Goal: Information Seeking & Learning: Learn about a topic

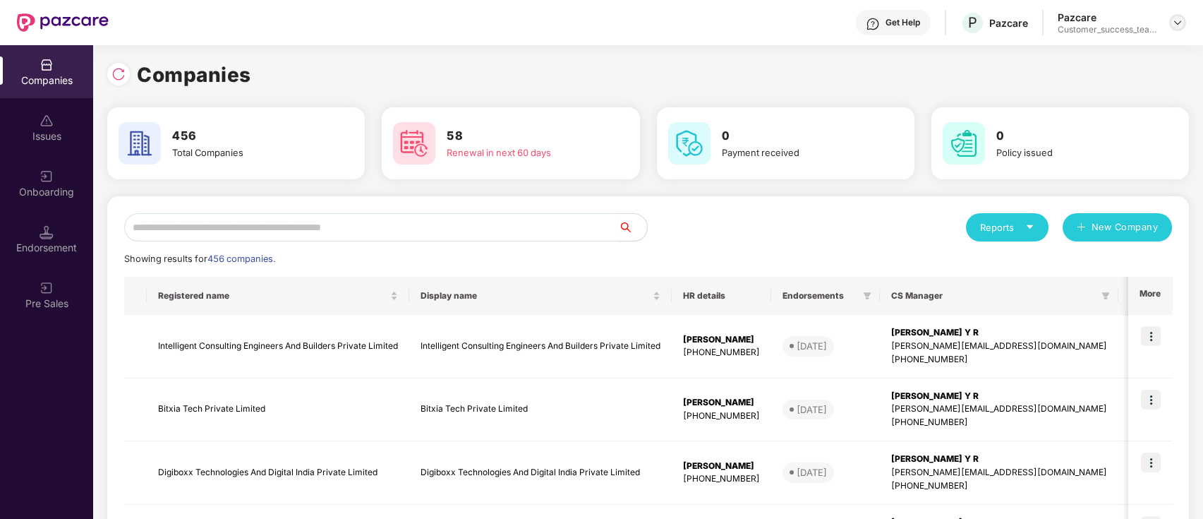
click at [1180, 20] on img at bounding box center [1177, 22] width 11 height 11
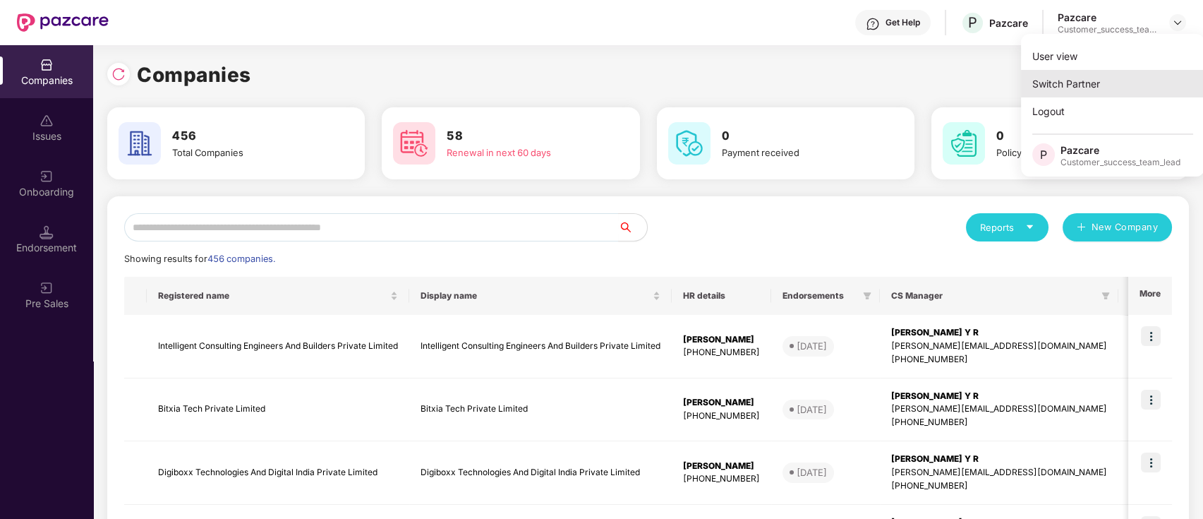
click at [1161, 84] on div "Switch Partner" at bounding box center [1112, 84] width 183 height 28
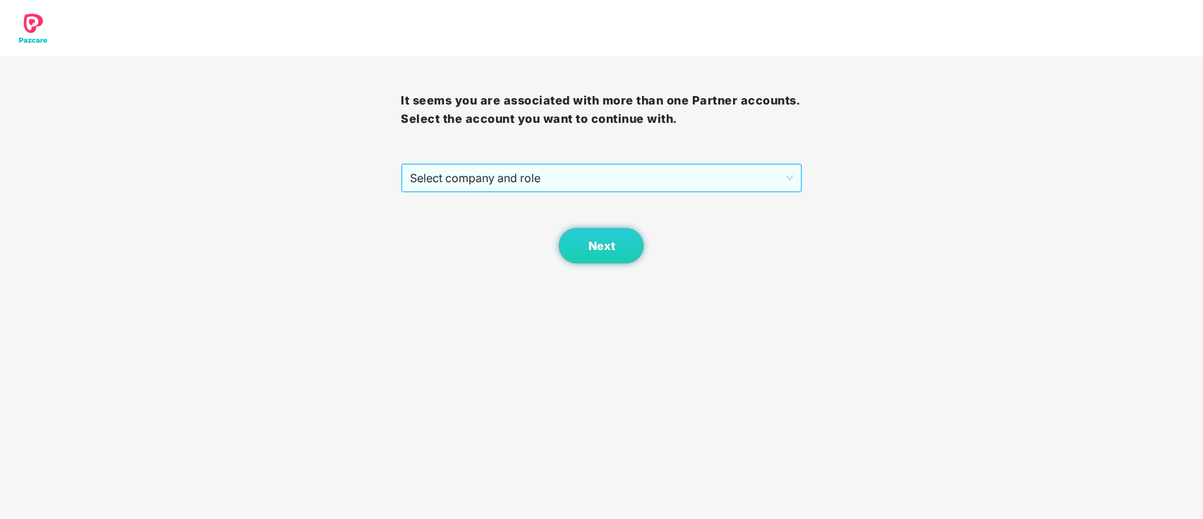
click at [540, 180] on span "Select company and role" at bounding box center [601, 177] width 382 height 27
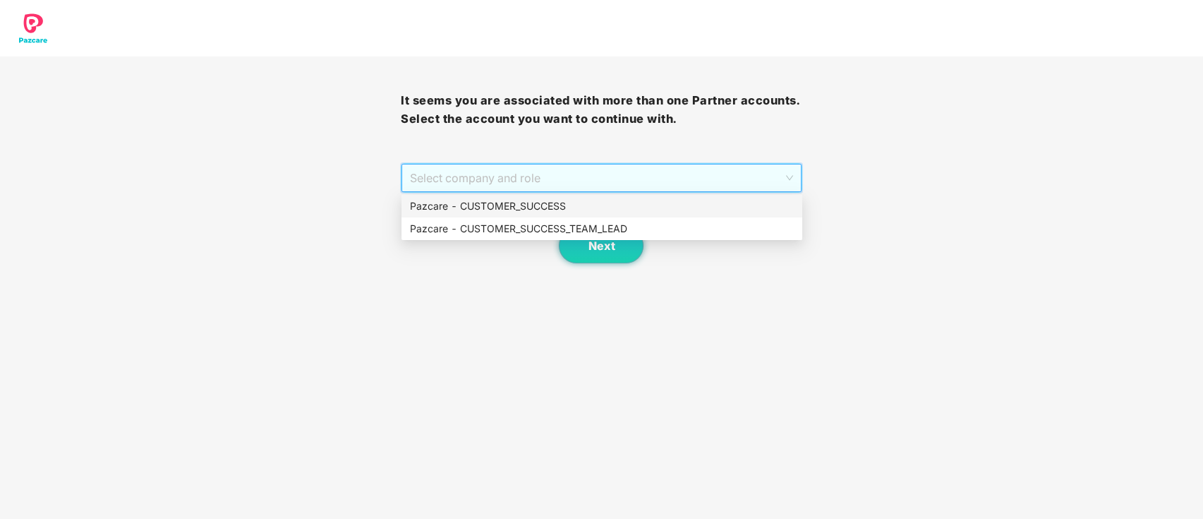
click at [536, 205] on div "Pazcare - CUSTOMER_SUCCESS" at bounding box center [602, 206] width 384 height 16
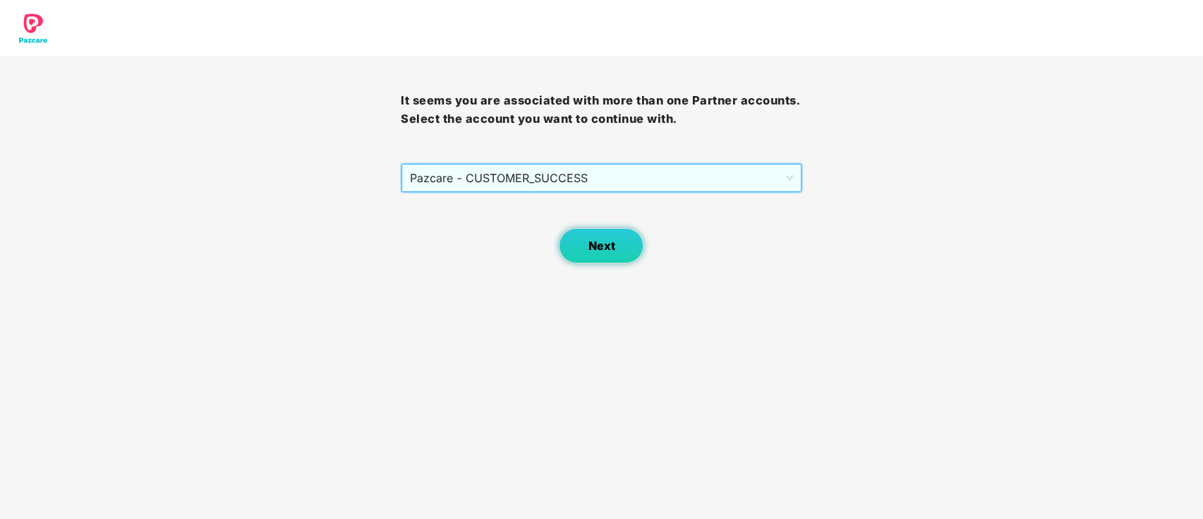
click at [579, 241] on button "Next" at bounding box center [601, 245] width 85 height 35
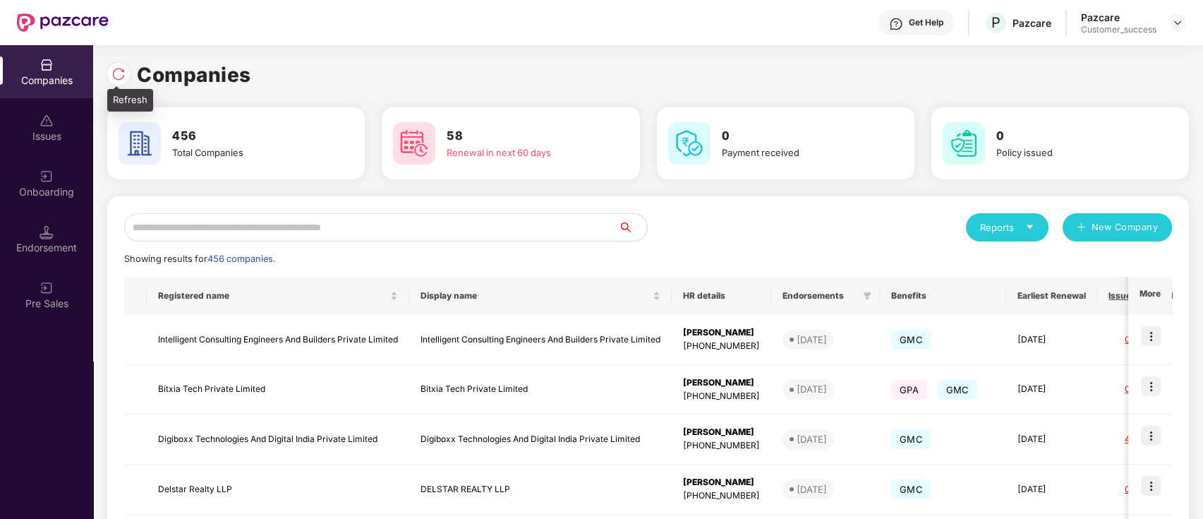
click at [119, 71] on img at bounding box center [118, 74] width 14 height 14
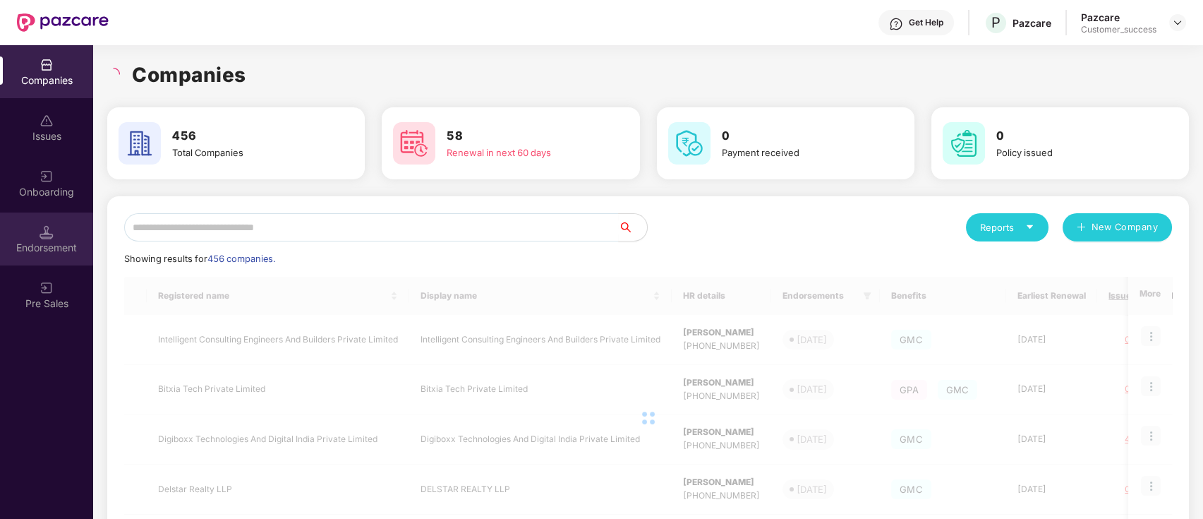
click at [66, 246] on div "Endorsement" at bounding box center [46, 248] width 93 height 14
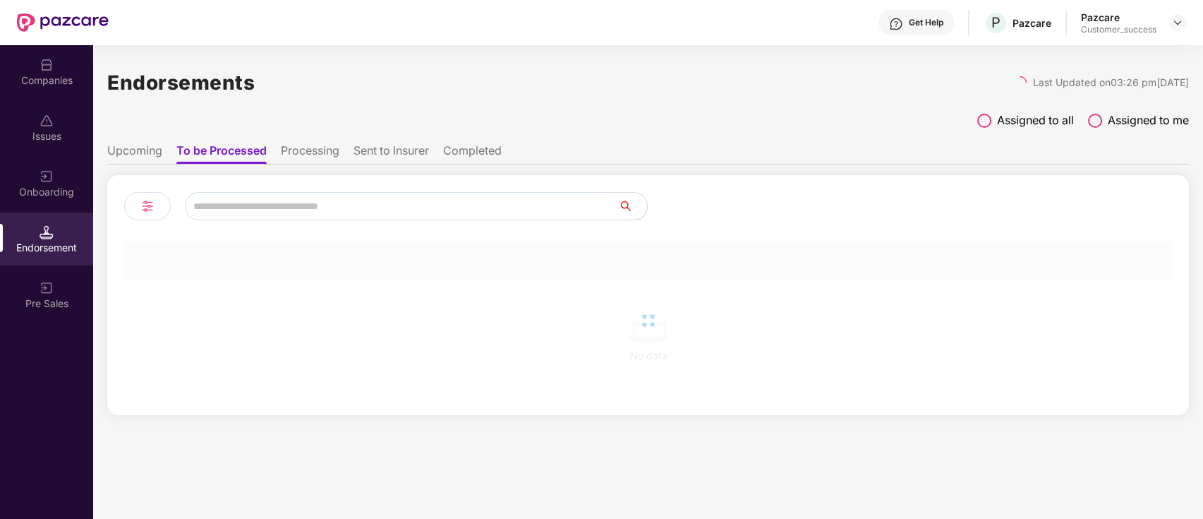
click at [67, 210] on div "Companies Issues Onboarding Endorsement Pre Sales" at bounding box center [46, 184] width 93 height 279
click at [67, 192] on div "Onboarding" at bounding box center [46, 192] width 93 height 14
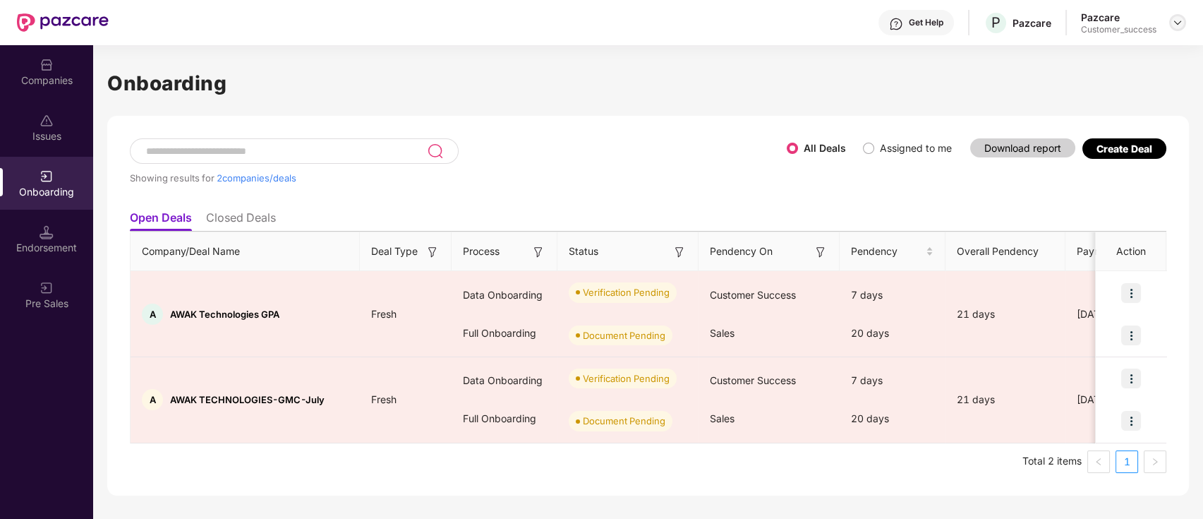
click at [1178, 29] on div at bounding box center [1177, 22] width 17 height 17
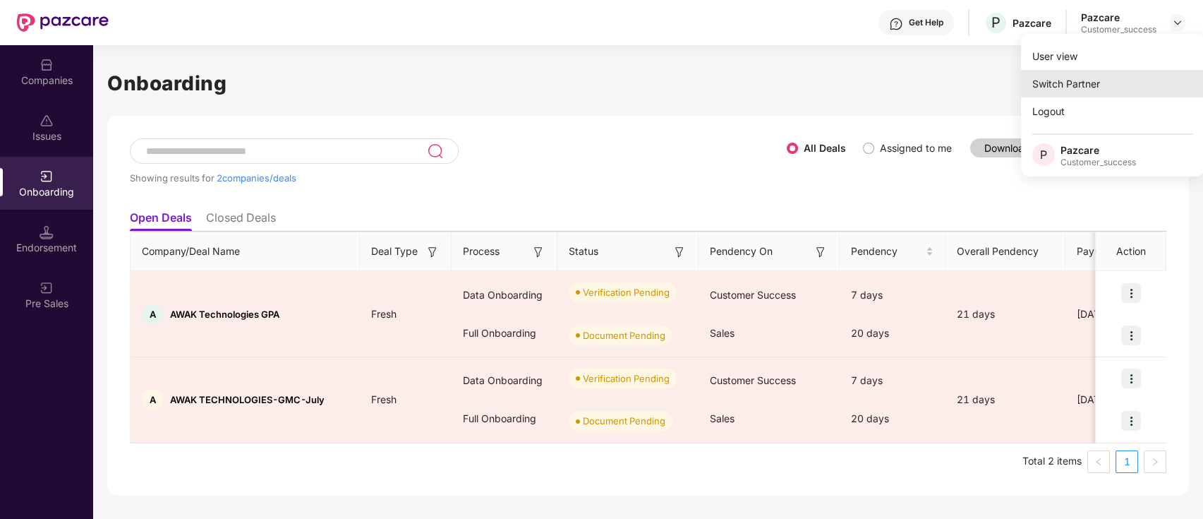
click at [1155, 76] on div "Switch Partner" at bounding box center [1112, 84] width 183 height 28
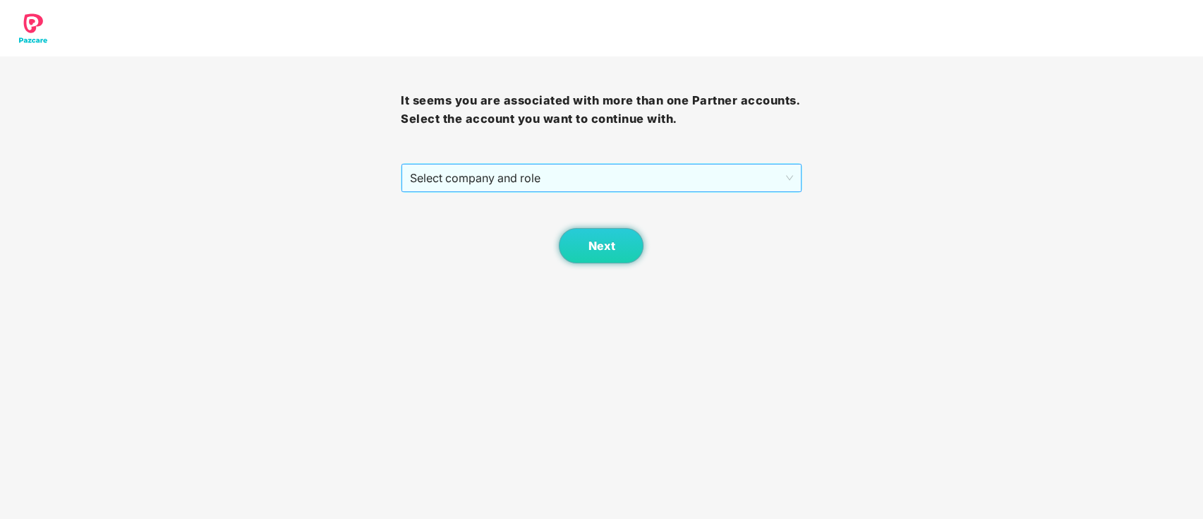
click at [533, 172] on span "Select company and role" at bounding box center [601, 177] width 382 height 27
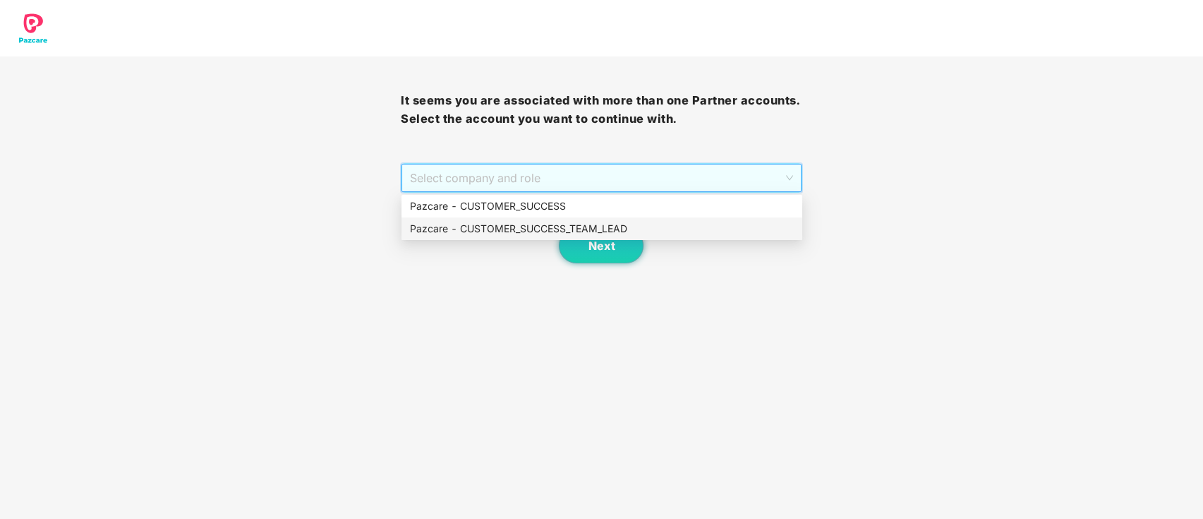
click at [548, 222] on div "Pazcare - CUSTOMER_SUCCESS_TEAM_LEAD" at bounding box center [602, 229] width 384 height 16
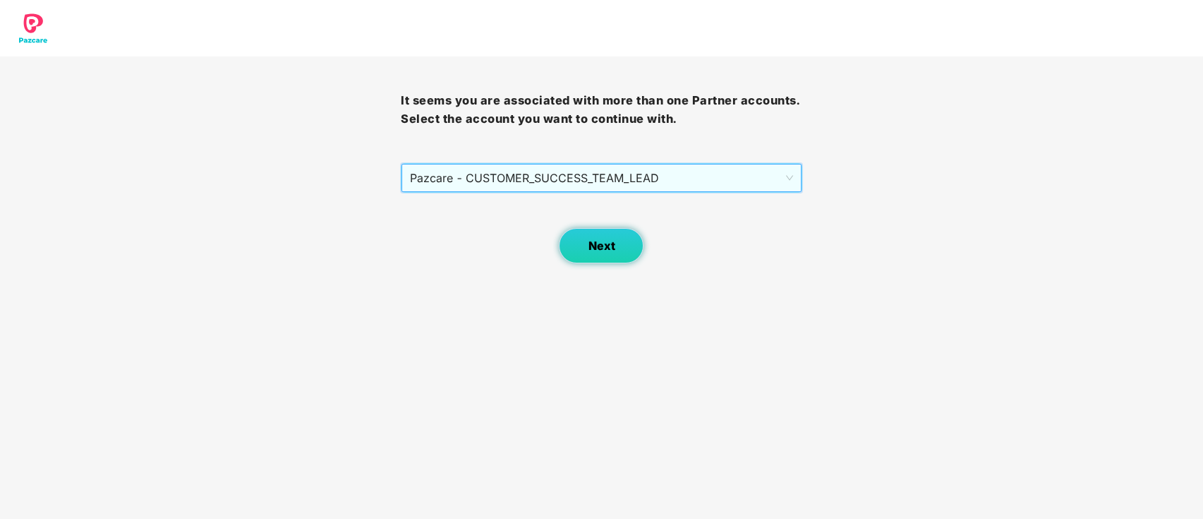
click at [592, 246] on span "Next" at bounding box center [601, 245] width 27 height 13
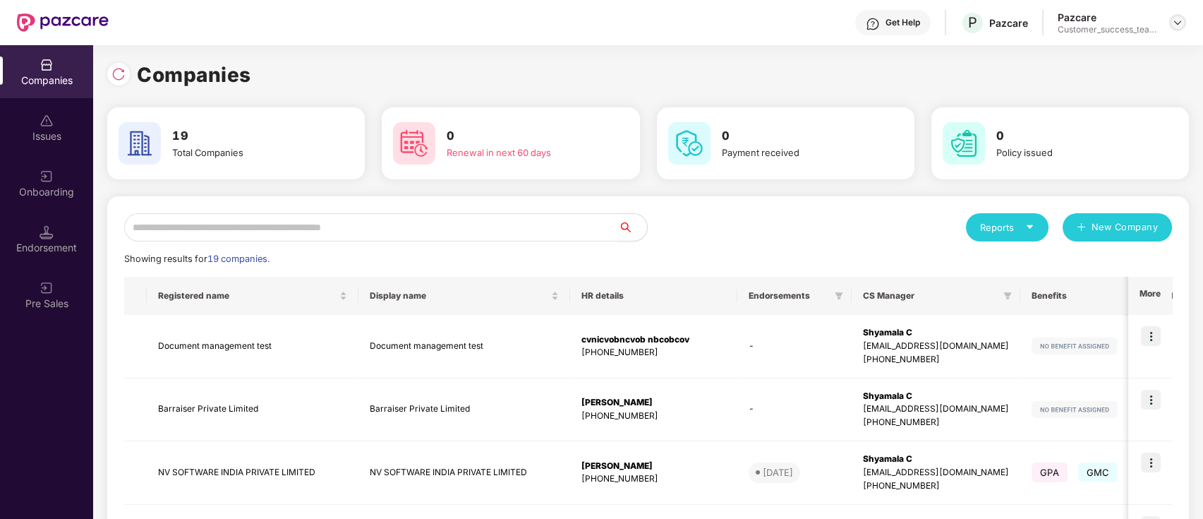
click at [1179, 19] on img at bounding box center [1177, 22] width 11 height 11
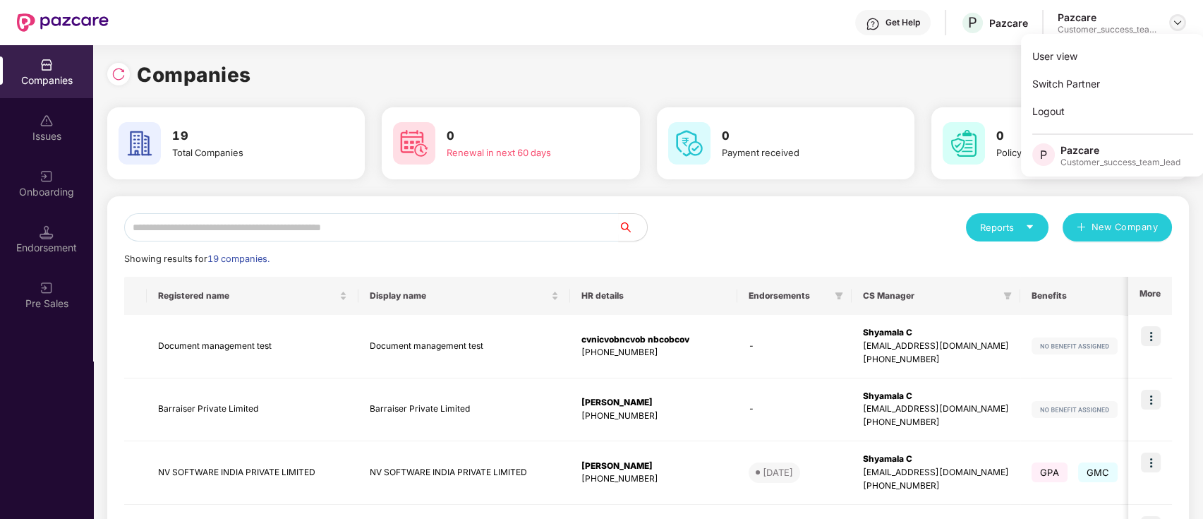
click at [1148, 65] on div "User view" at bounding box center [1112, 56] width 183 height 28
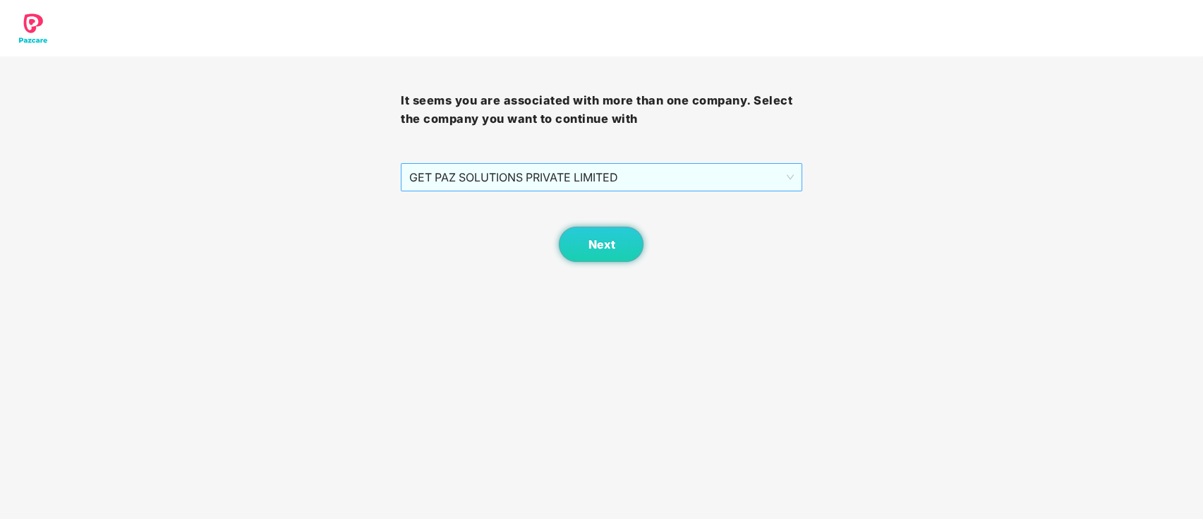
click at [575, 179] on span "GET PAZ SOLUTIONS PRIVATE LIMITED" at bounding box center [601, 177] width 384 height 27
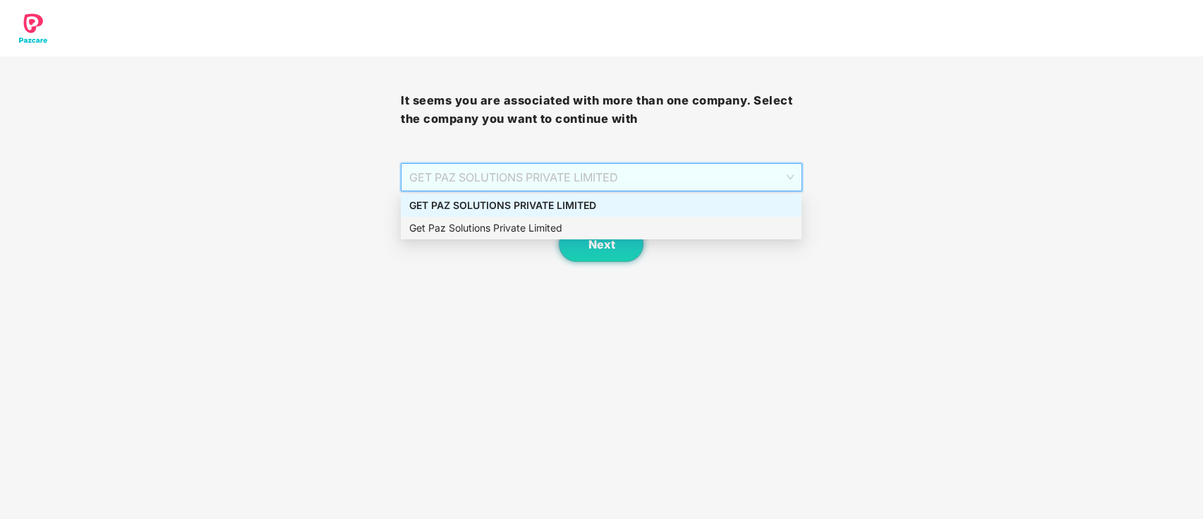
click at [575, 219] on div "Get Paz Solutions Private Limited" at bounding box center [601, 228] width 401 height 23
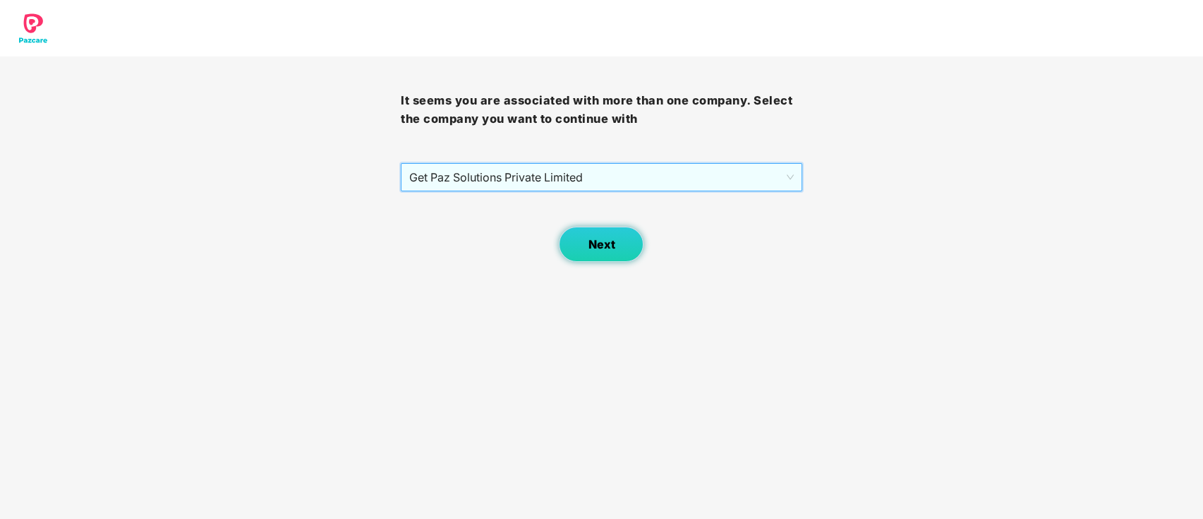
click at [584, 234] on button "Next" at bounding box center [601, 243] width 85 height 35
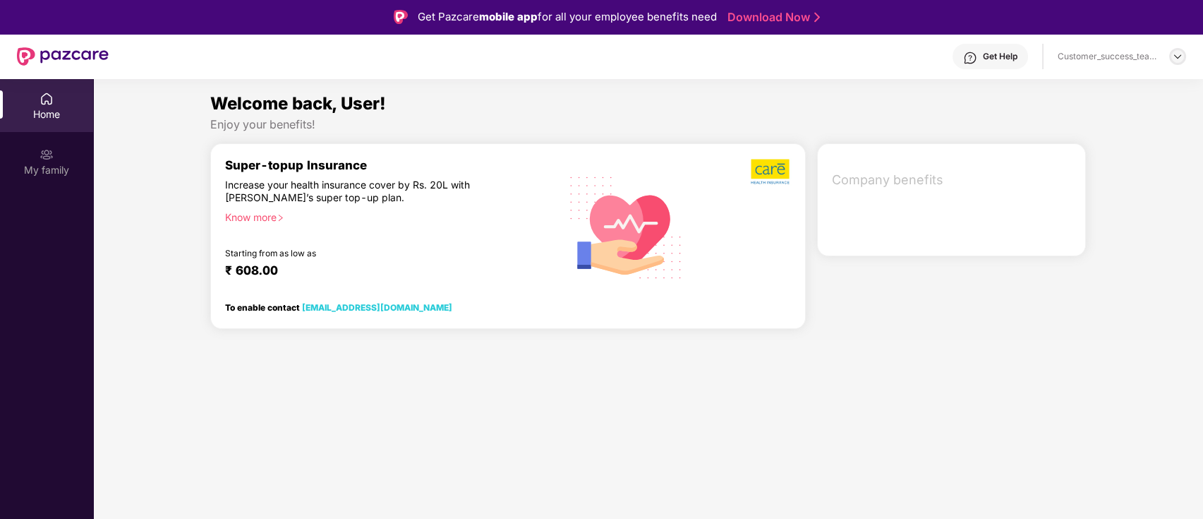
click at [1171, 58] on div at bounding box center [1177, 56] width 17 height 17
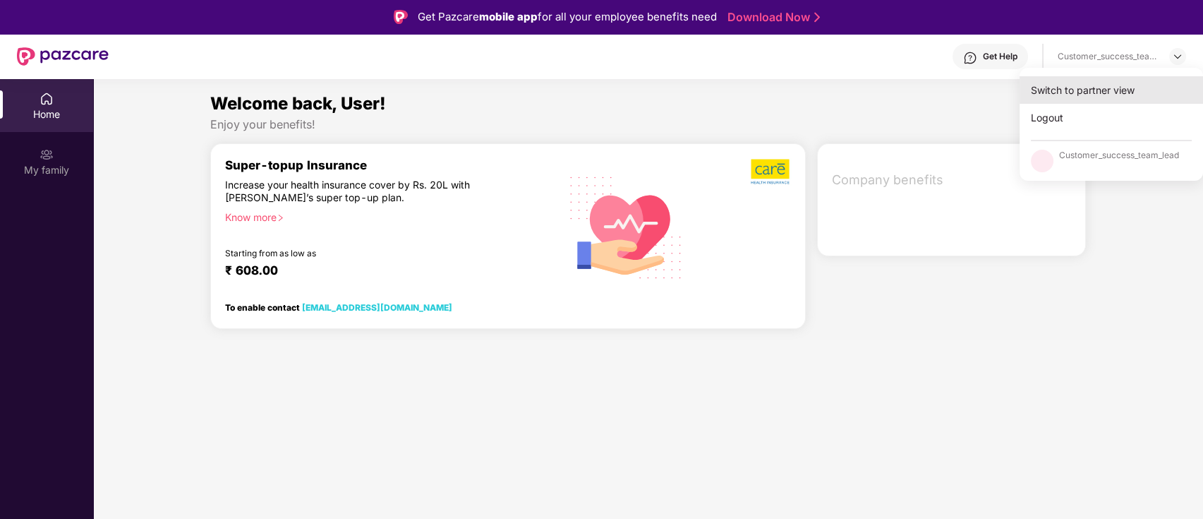
click at [1146, 96] on div "Switch to partner view" at bounding box center [1111, 90] width 183 height 28
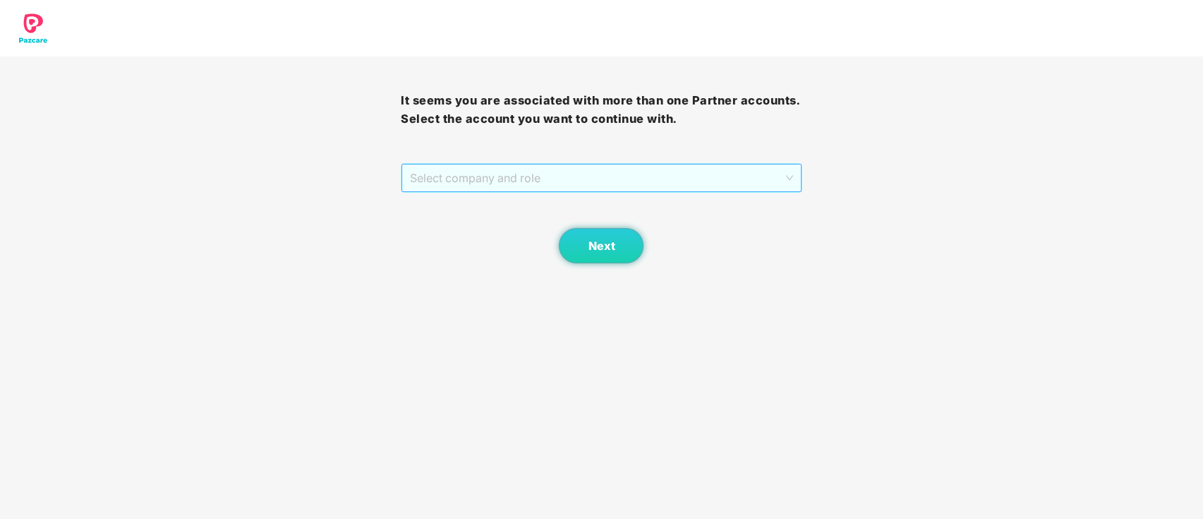
click at [576, 189] on span "Select company and role" at bounding box center [601, 177] width 382 height 27
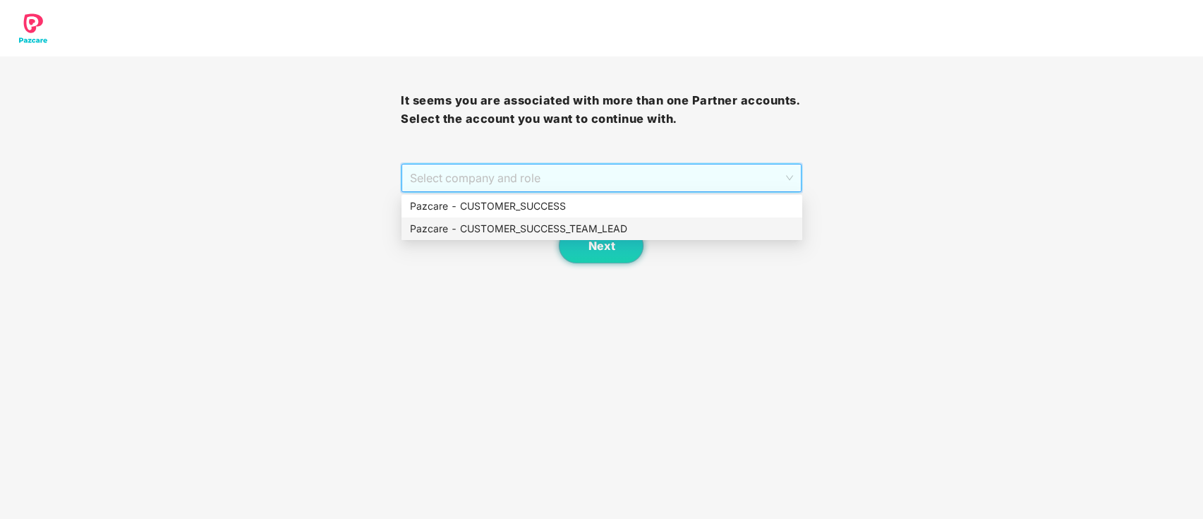
click at [574, 221] on div "Pazcare - CUSTOMER_SUCCESS_TEAM_LEAD" at bounding box center [602, 229] width 384 height 16
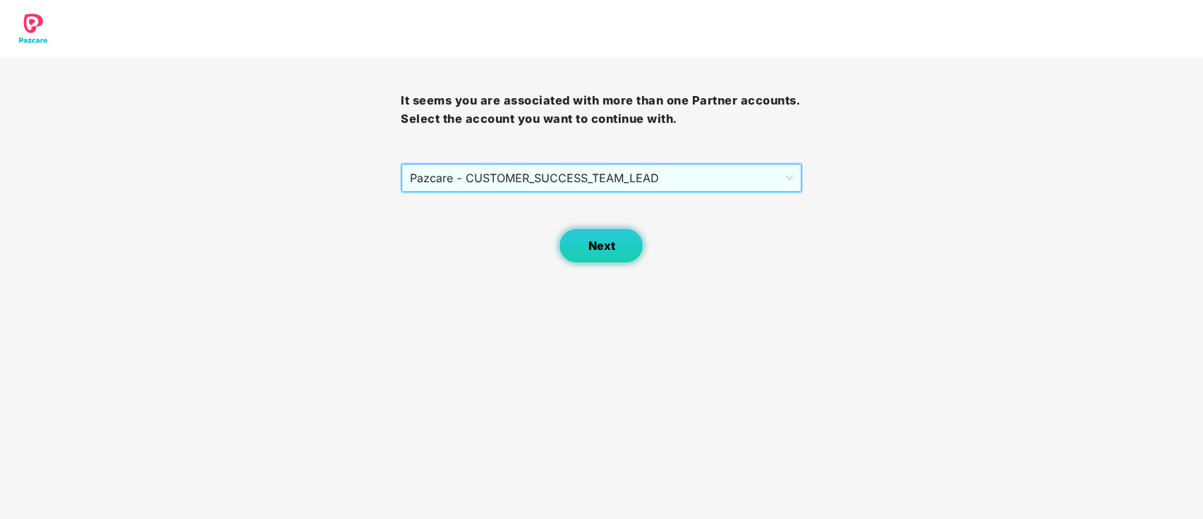
click at [595, 246] on span "Next" at bounding box center [601, 245] width 27 height 13
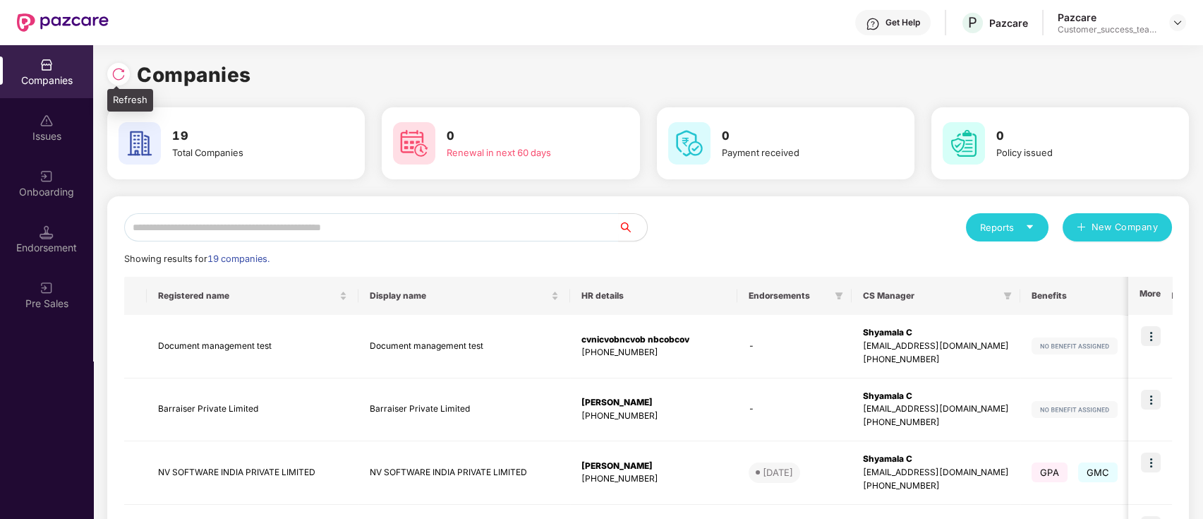
click at [122, 72] on img at bounding box center [118, 74] width 14 height 14
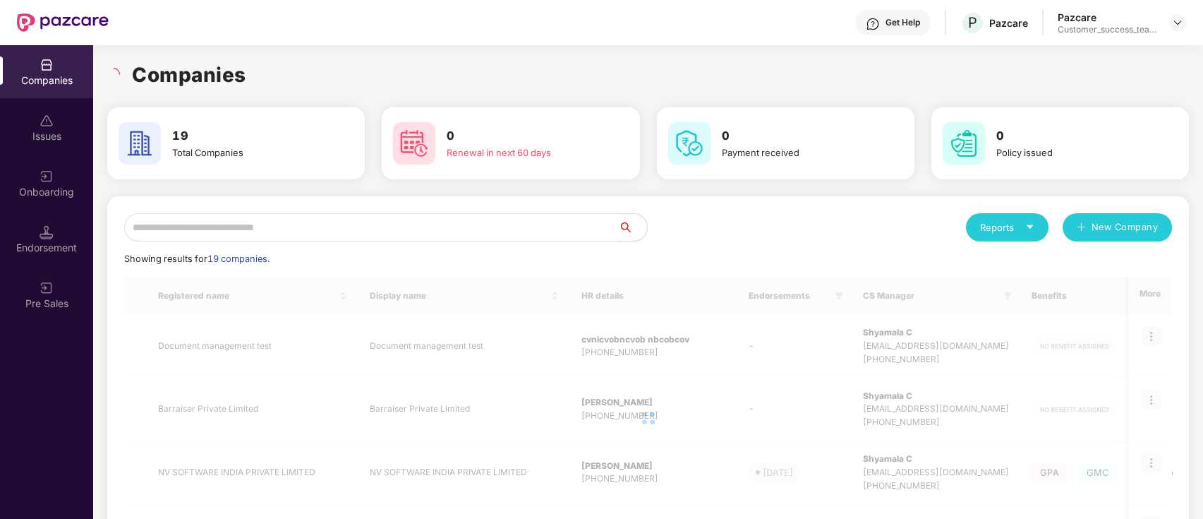
click at [356, 231] on input "text" at bounding box center [371, 227] width 495 height 28
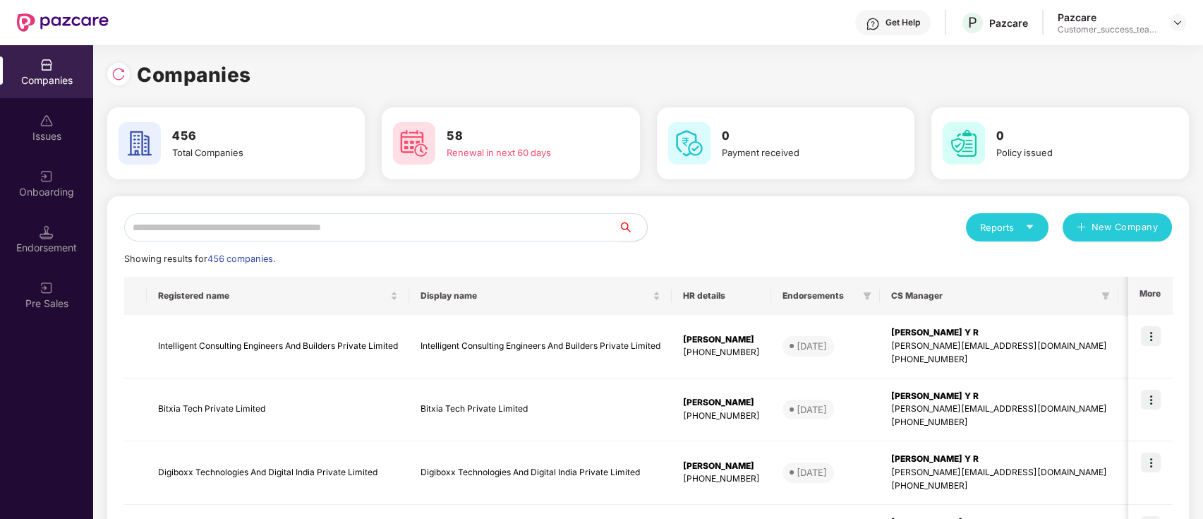
click at [356, 231] on input "text" at bounding box center [371, 227] width 495 height 28
click at [530, 234] on input "text" at bounding box center [371, 227] width 495 height 28
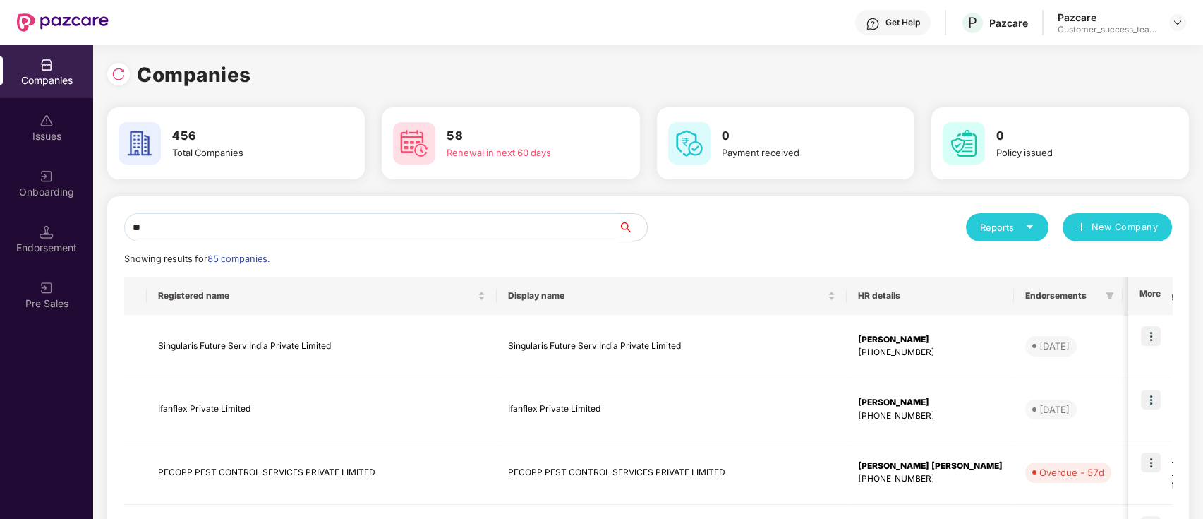
type input "*"
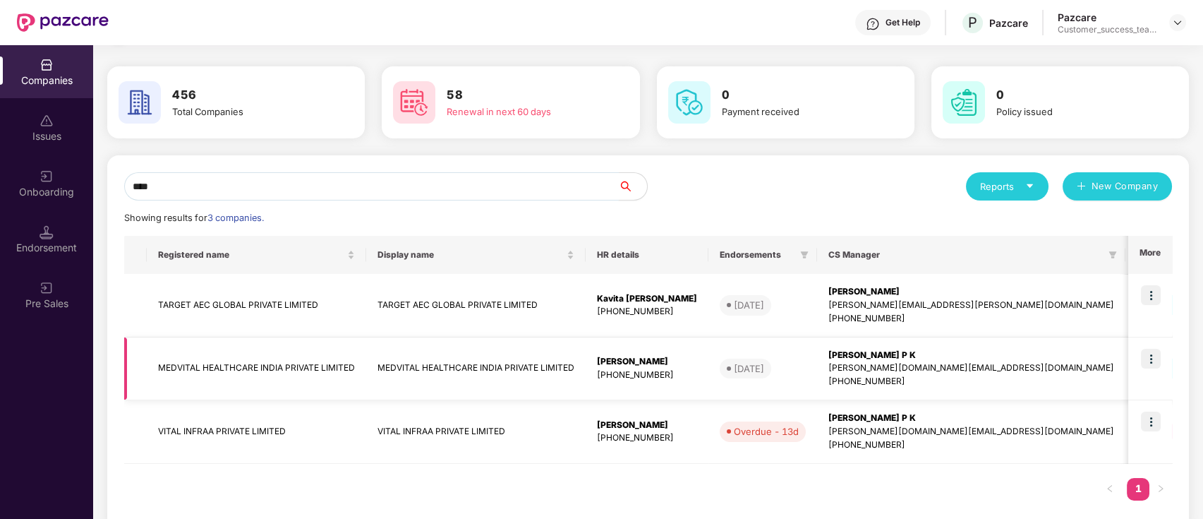
scroll to position [64, 0]
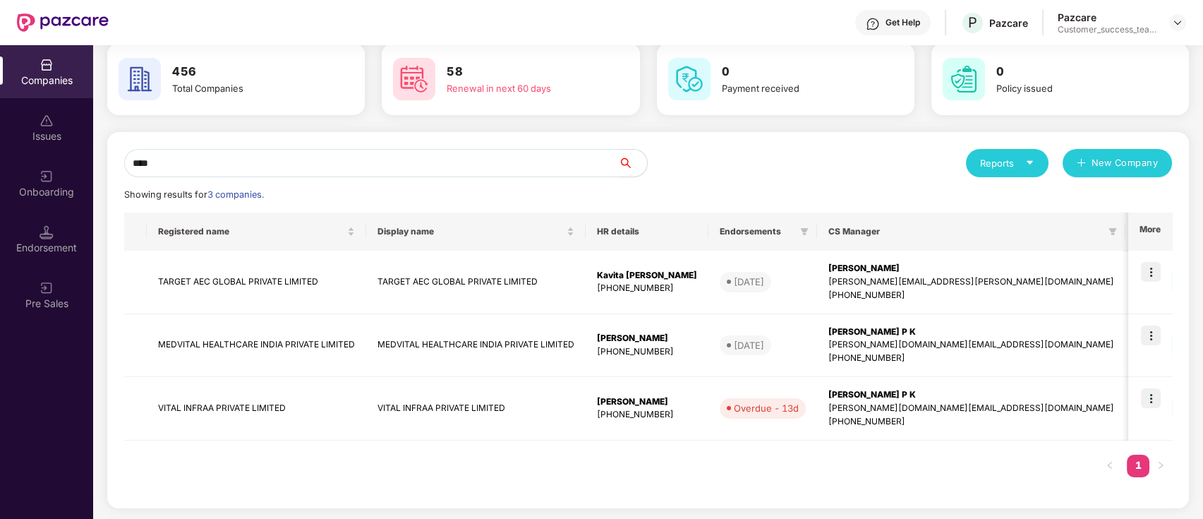
click at [245, 157] on input "****" at bounding box center [371, 163] width 495 height 28
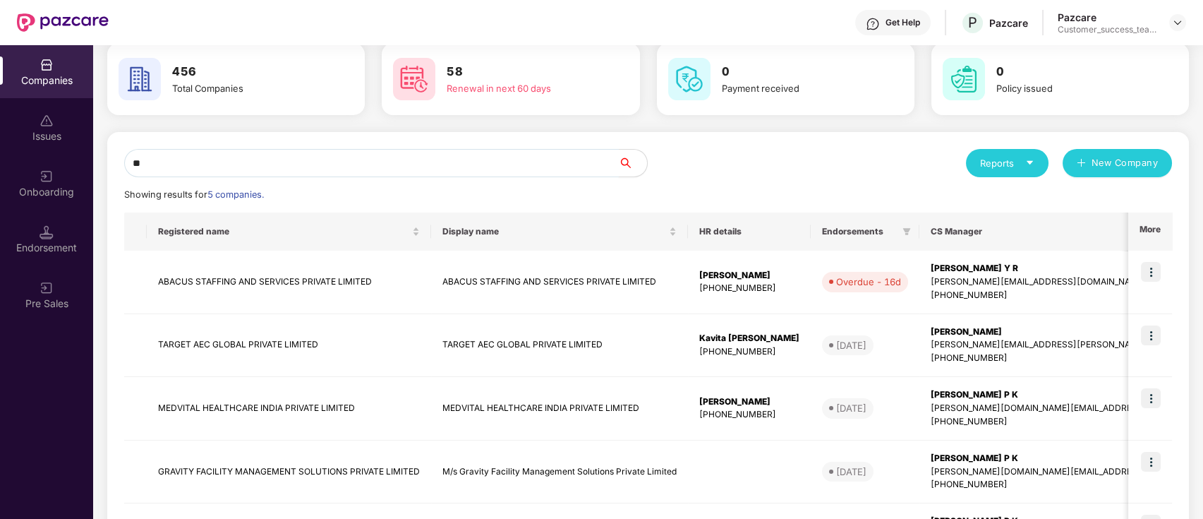
type input "*"
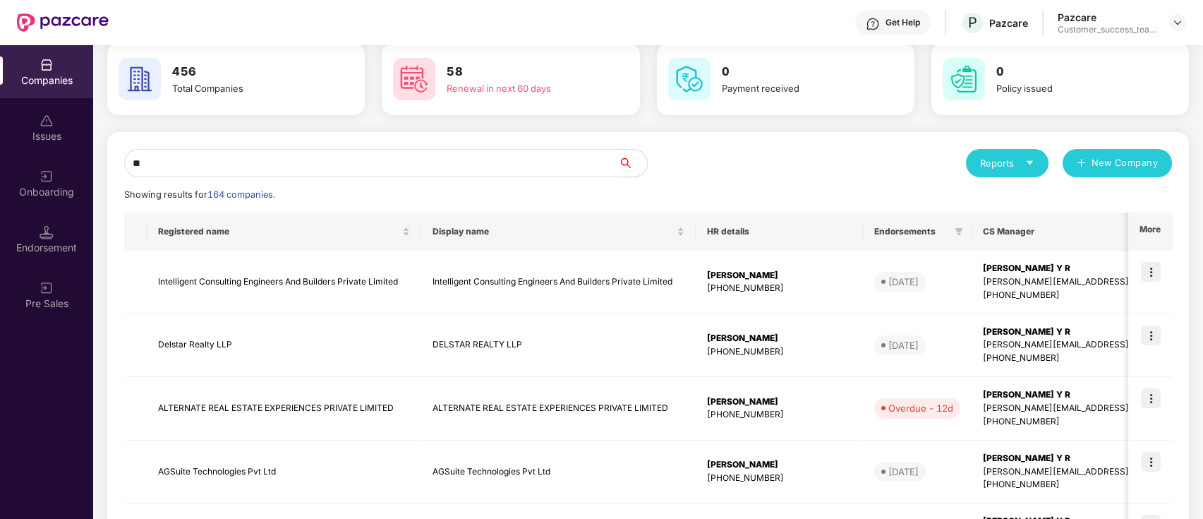
click at [286, 157] on input "**" at bounding box center [371, 163] width 495 height 28
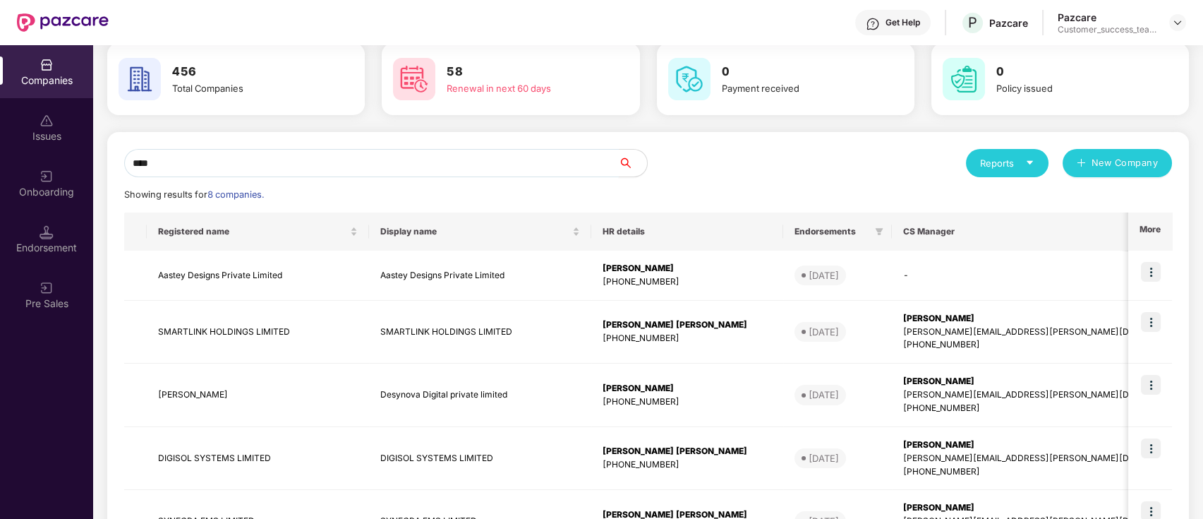
scroll to position [0, 0]
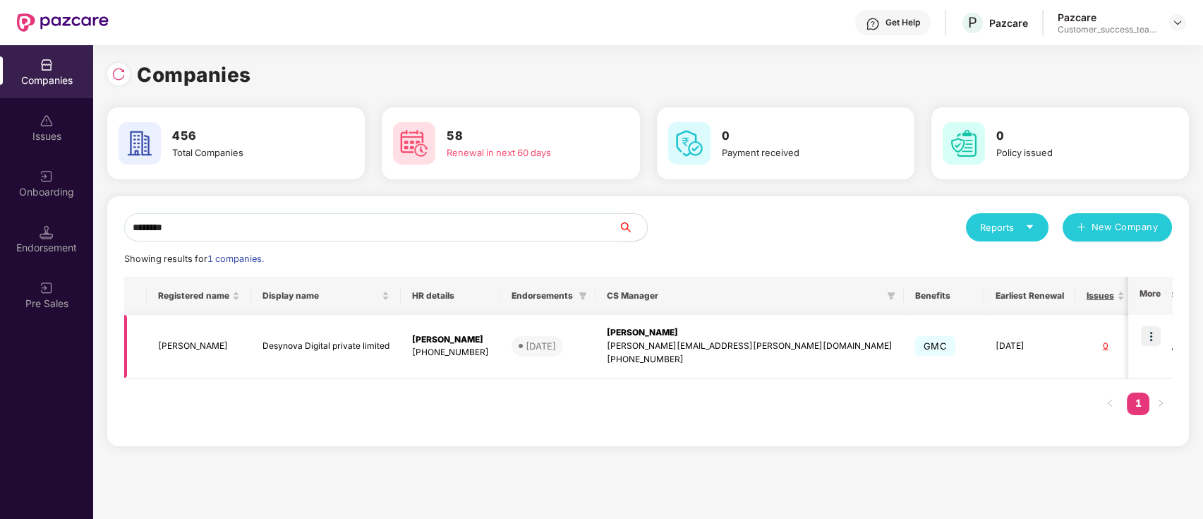
type input "********"
click at [1152, 332] on img at bounding box center [1151, 336] width 20 height 20
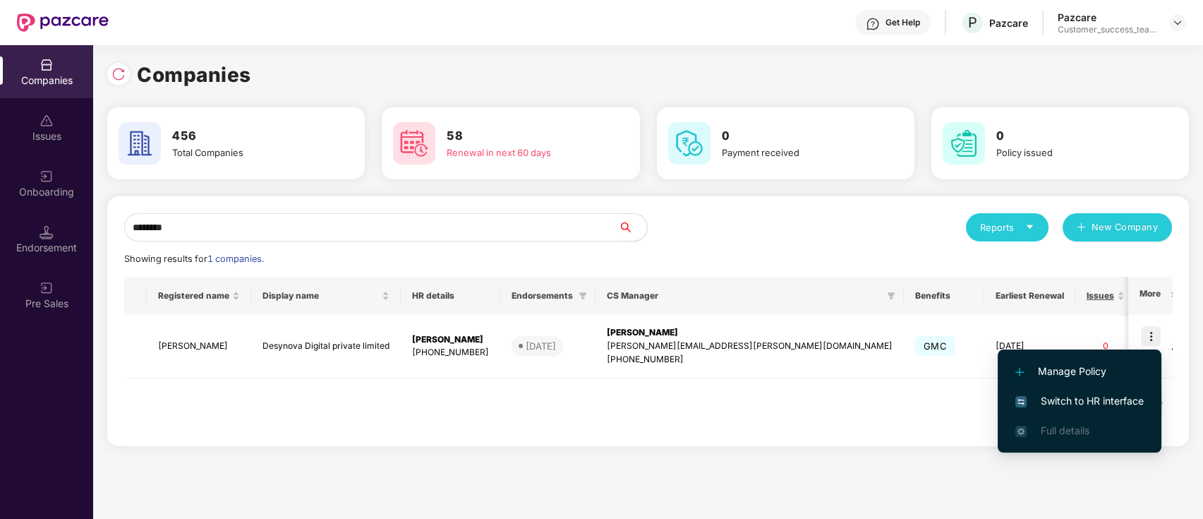
click at [1130, 409] on li "Switch to HR interface" at bounding box center [1080, 401] width 164 height 30
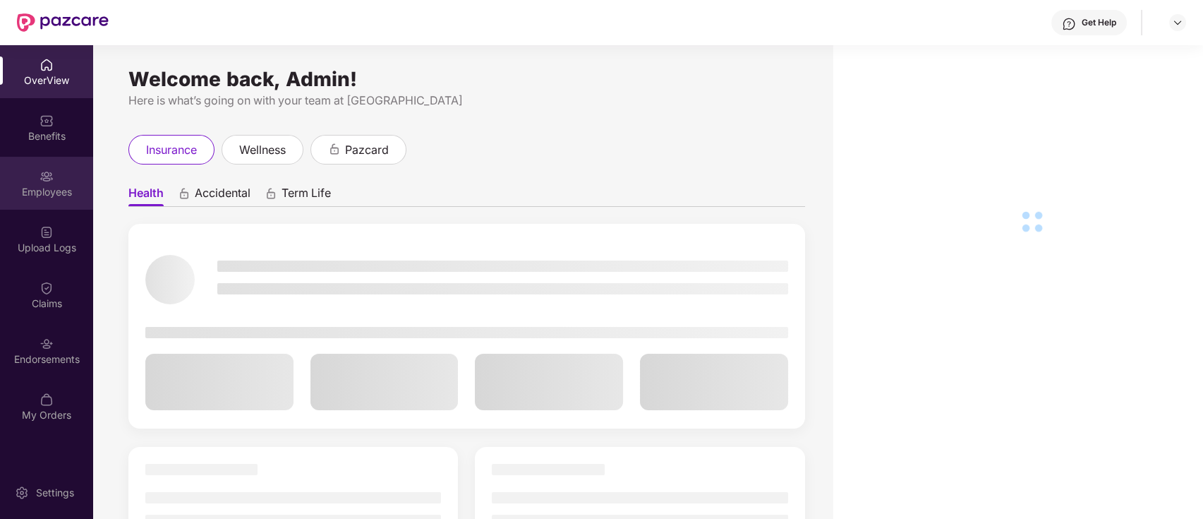
click at [30, 200] on div "Employees" at bounding box center [46, 183] width 93 height 53
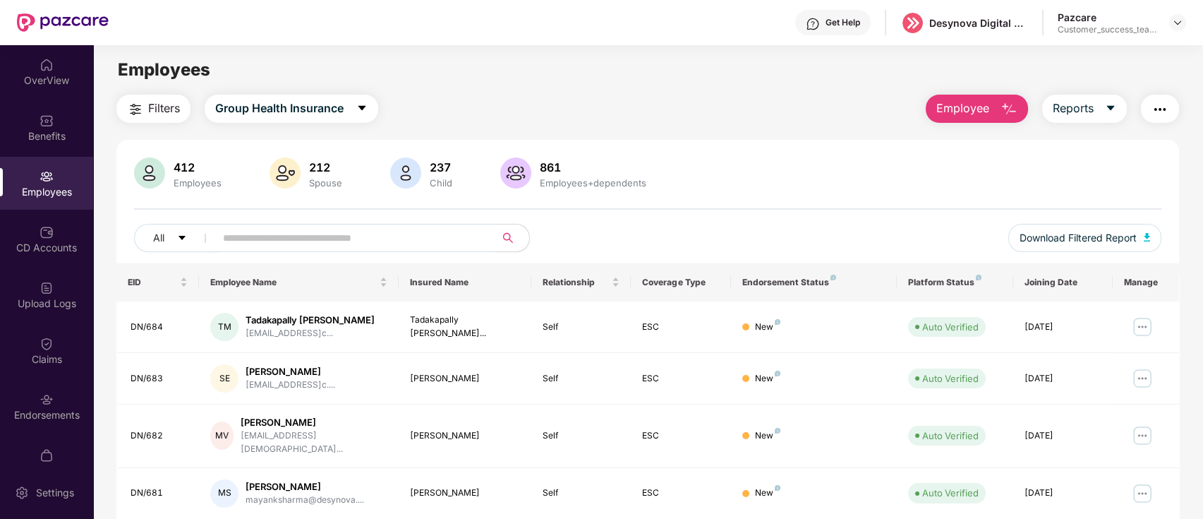
click at [386, 234] on input "text" at bounding box center [349, 237] width 253 height 21
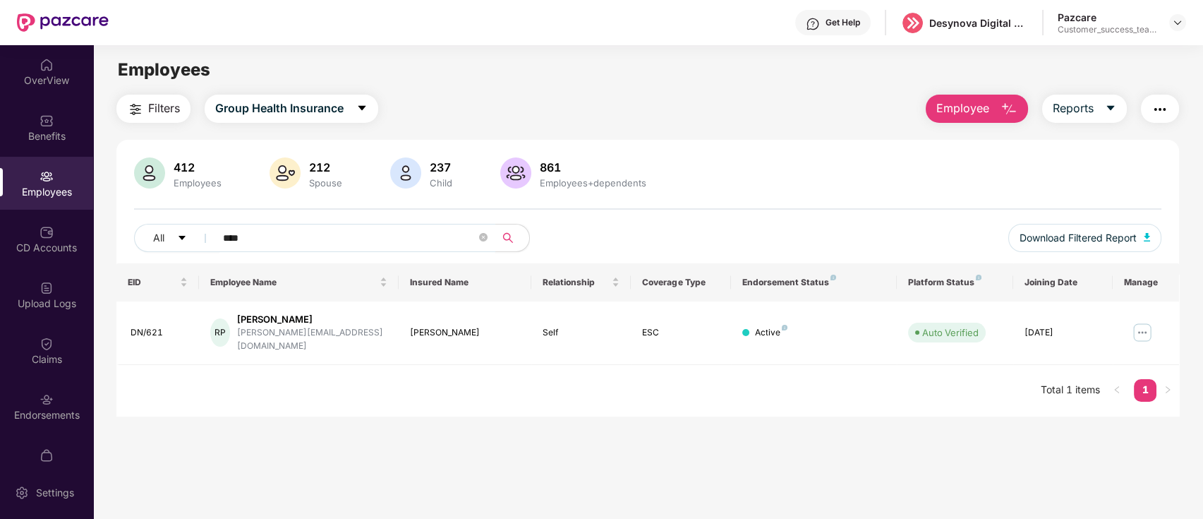
type input "****"
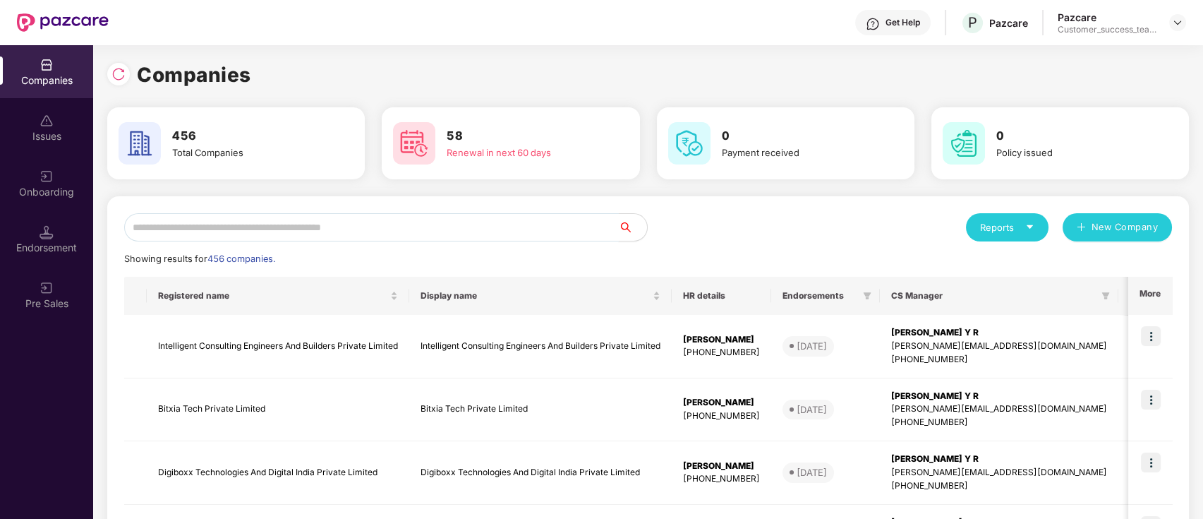
click at [220, 226] on input "text" at bounding box center [371, 227] width 495 height 28
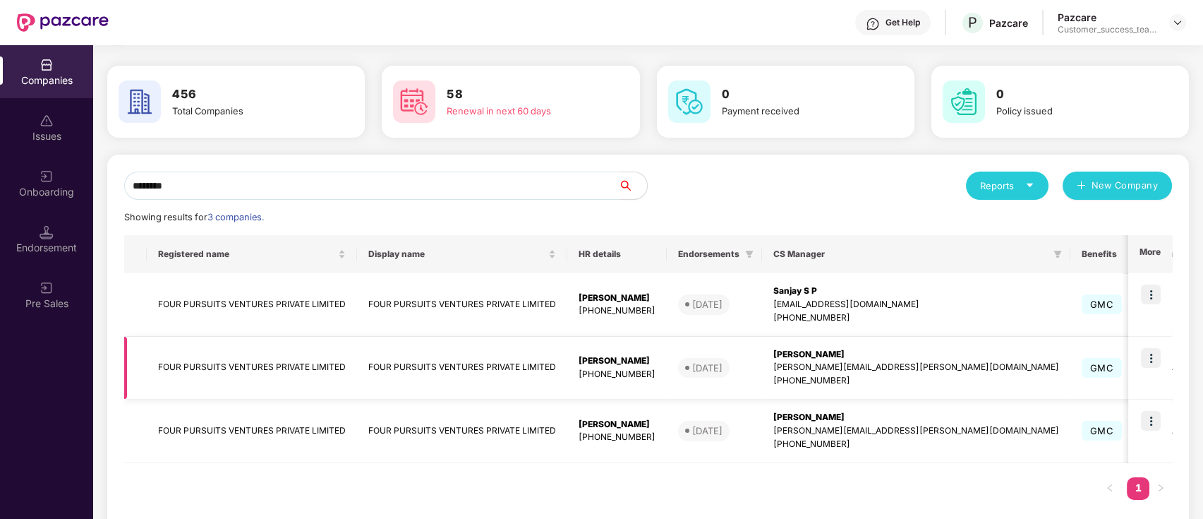
scroll to position [64, 0]
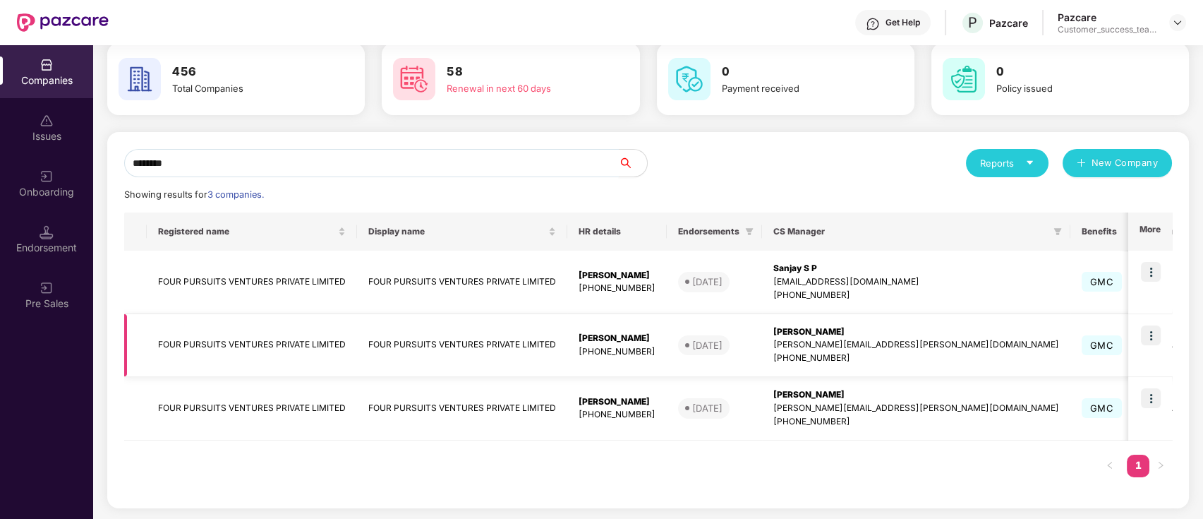
type input "********"
click at [1150, 337] on img at bounding box center [1151, 335] width 20 height 20
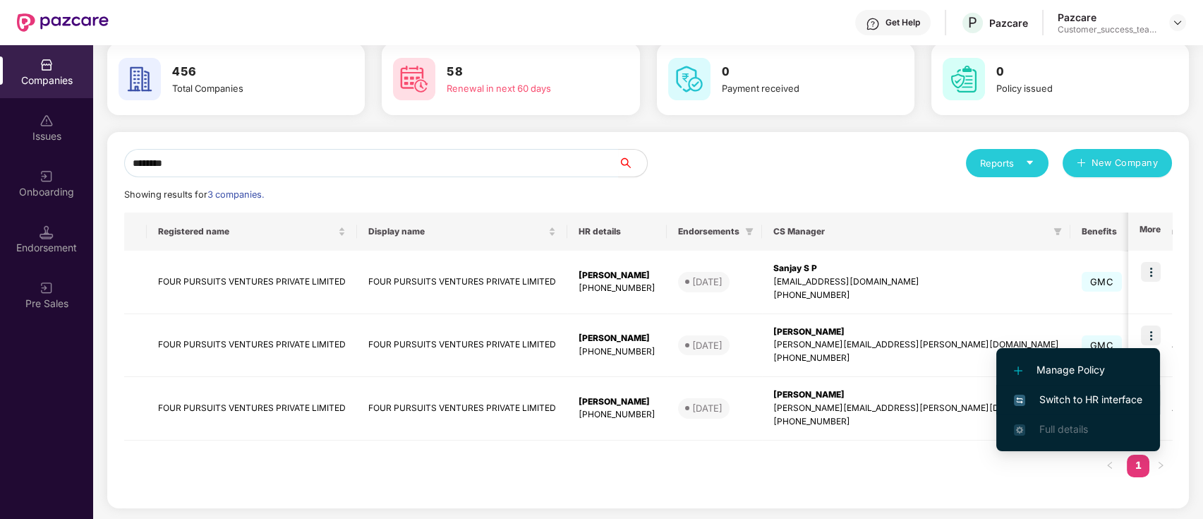
click at [1128, 397] on span "Switch to HR interface" at bounding box center [1078, 400] width 128 height 16
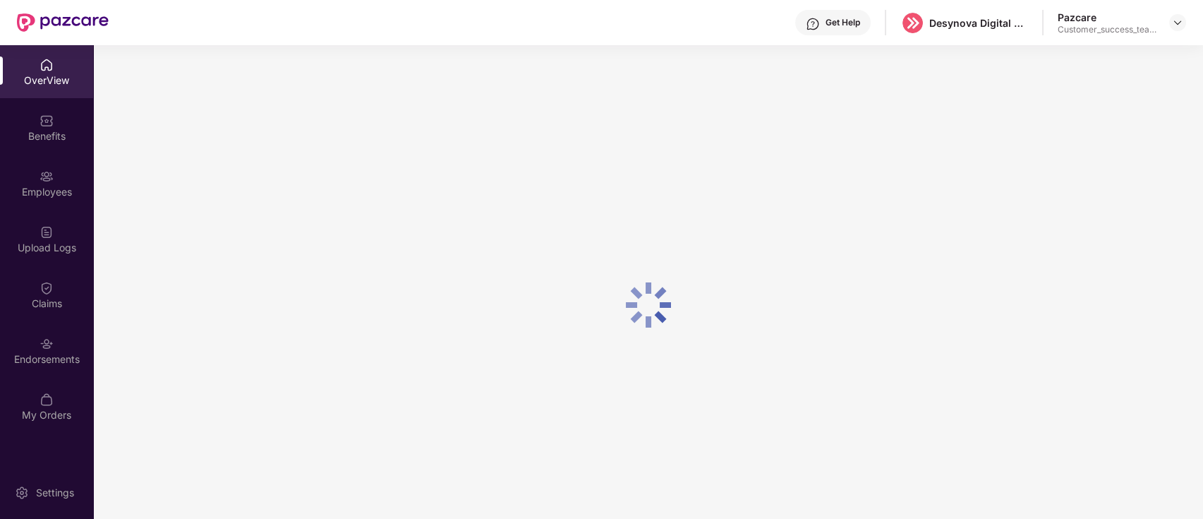
click at [58, 248] on div "Upload Logs" at bounding box center [46, 248] width 93 height 14
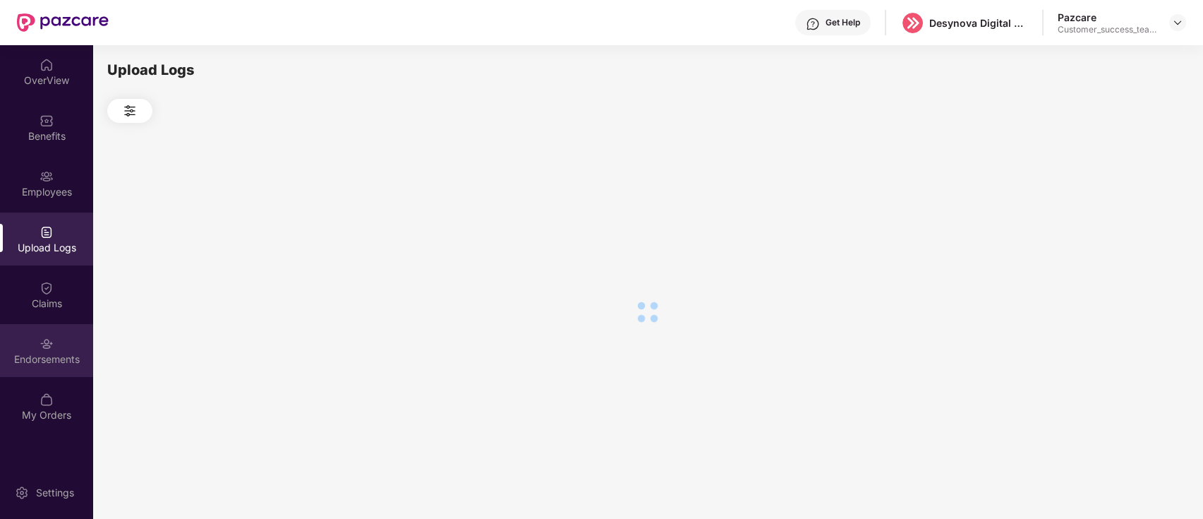
click at [46, 358] on div "Endorsements" at bounding box center [46, 359] width 93 height 14
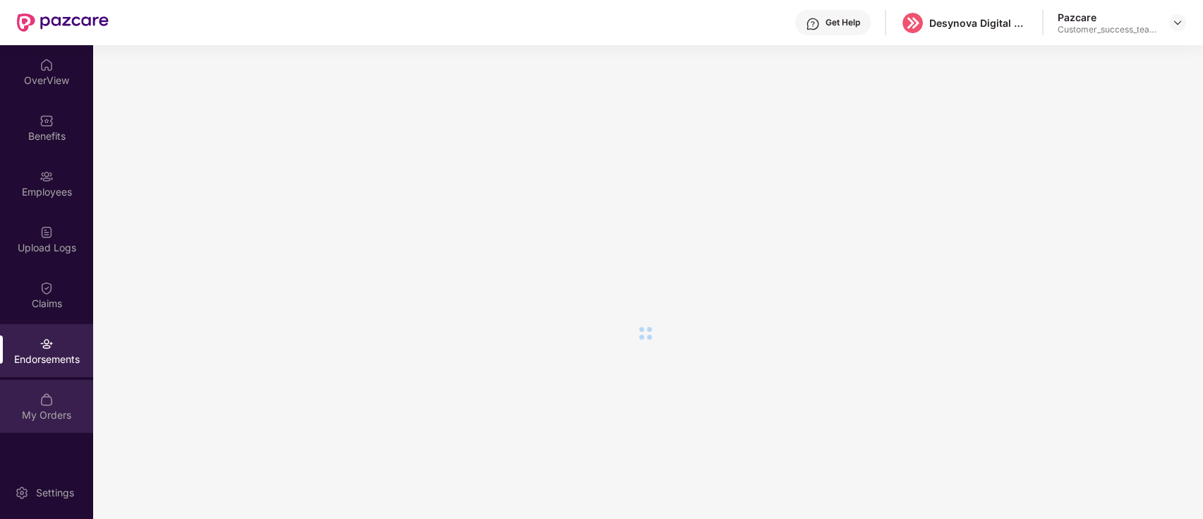
click at [50, 406] on div "My Orders" at bounding box center [46, 406] width 93 height 53
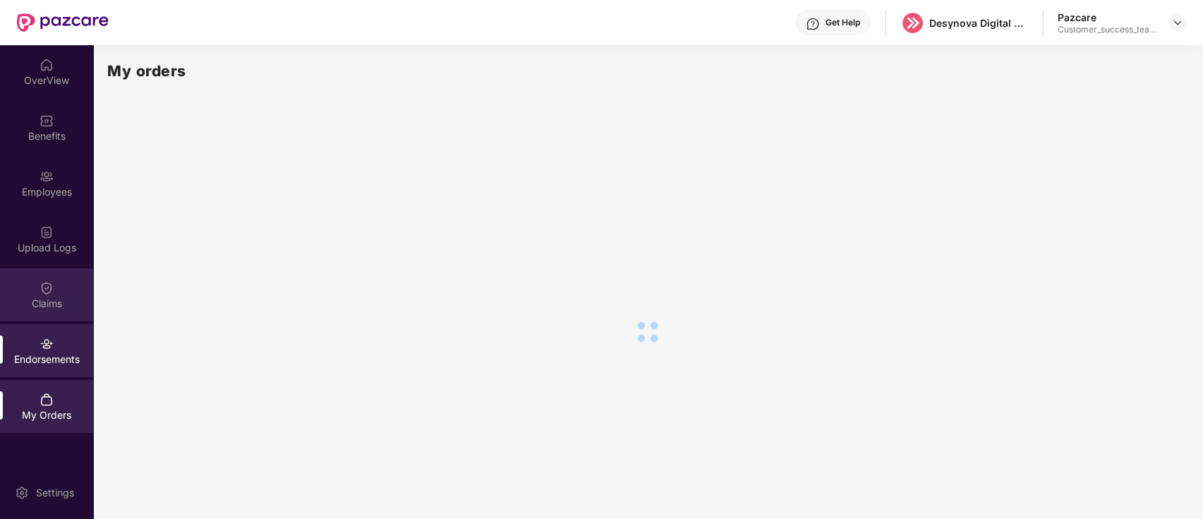
click at [57, 291] on div "Claims" at bounding box center [46, 294] width 93 height 53
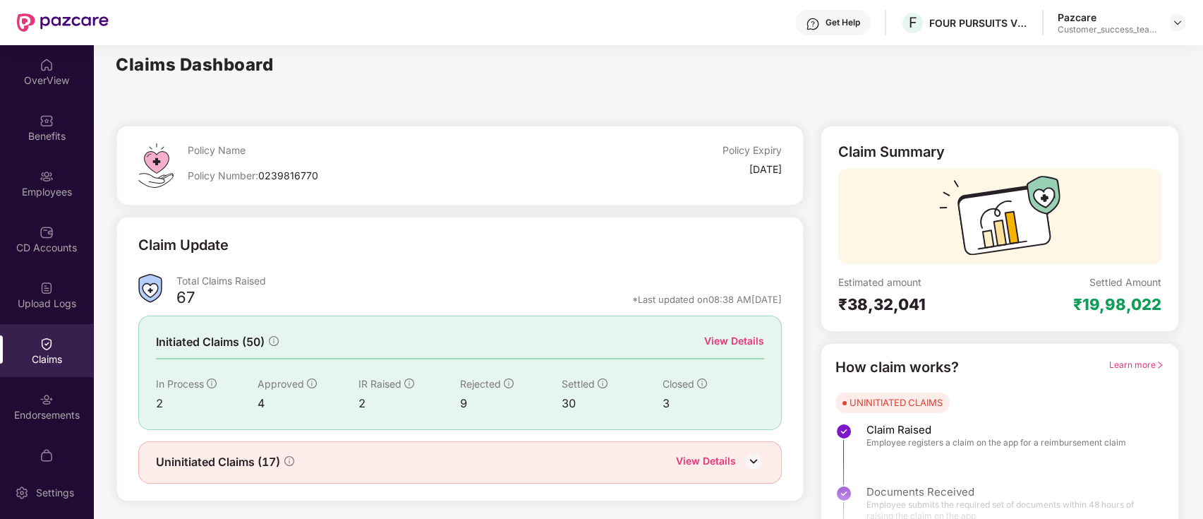
click at [747, 347] on div "View Details" at bounding box center [734, 341] width 60 height 16
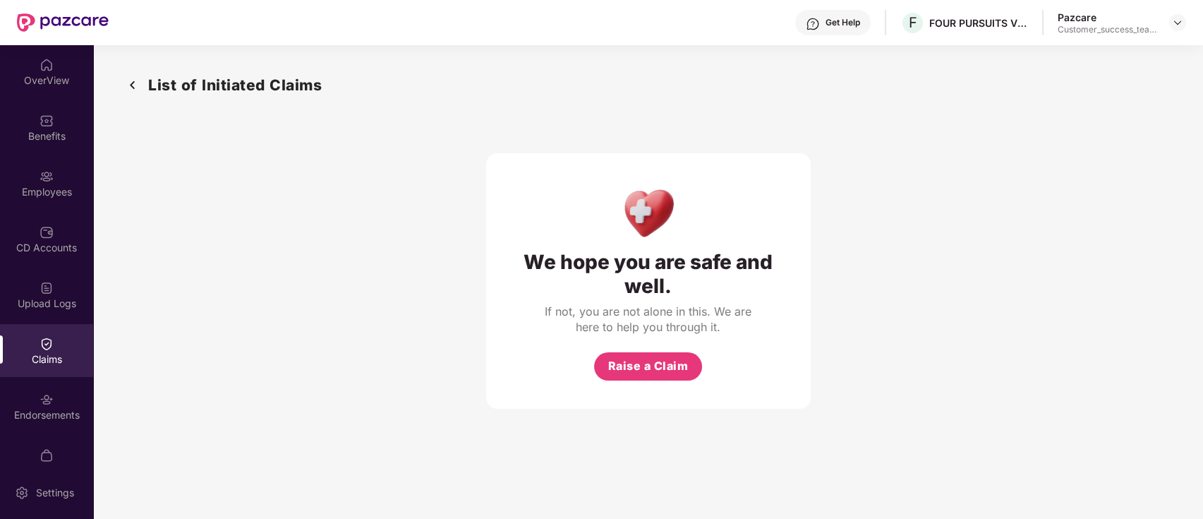
click at [131, 84] on img at bounding box center [132, 84] width 23 height 23
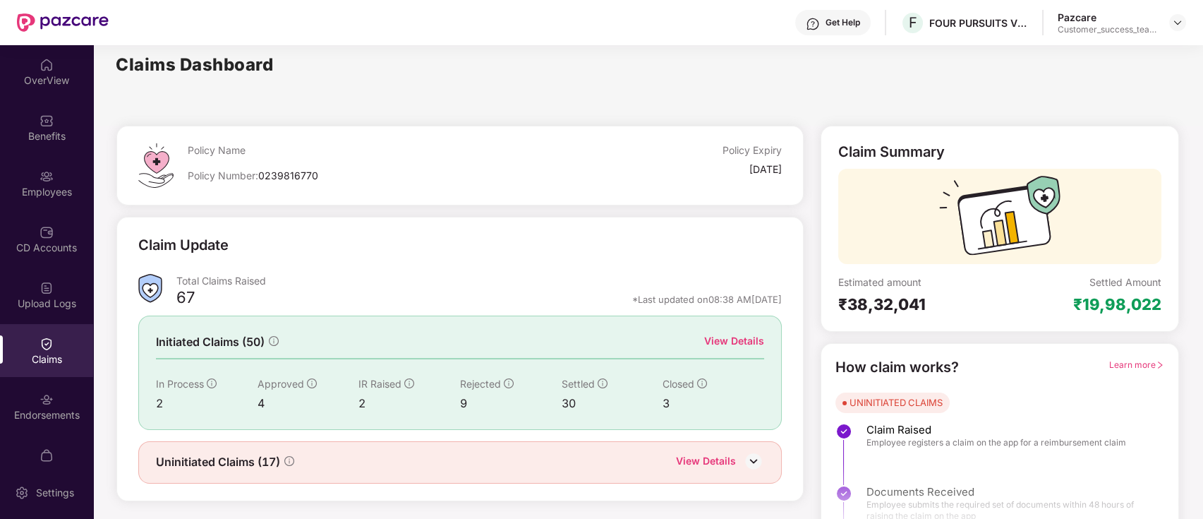
click at [747, 337] on div "View Details" at bounding box center [734, 341] width 60 height 16
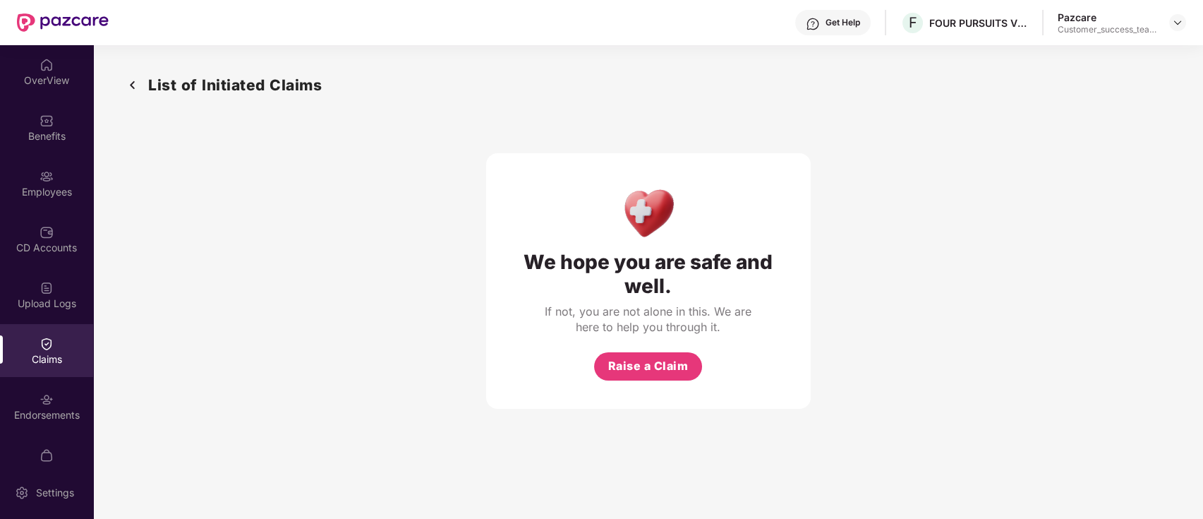
click at [64, 349] on div "Claims" at bounding box center [46, 350] width 93 height 53
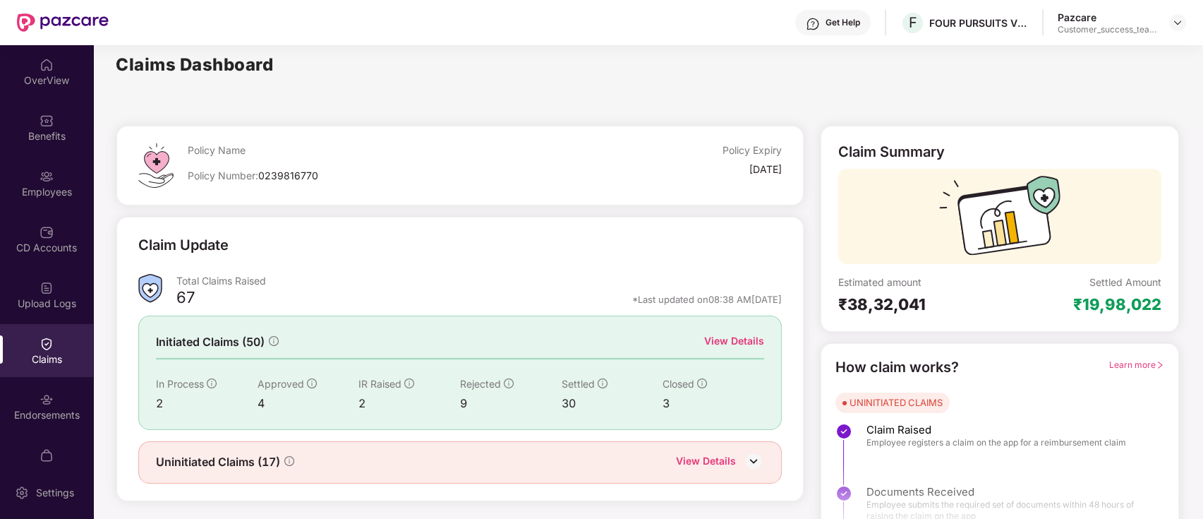
scroll to position [35, 0]
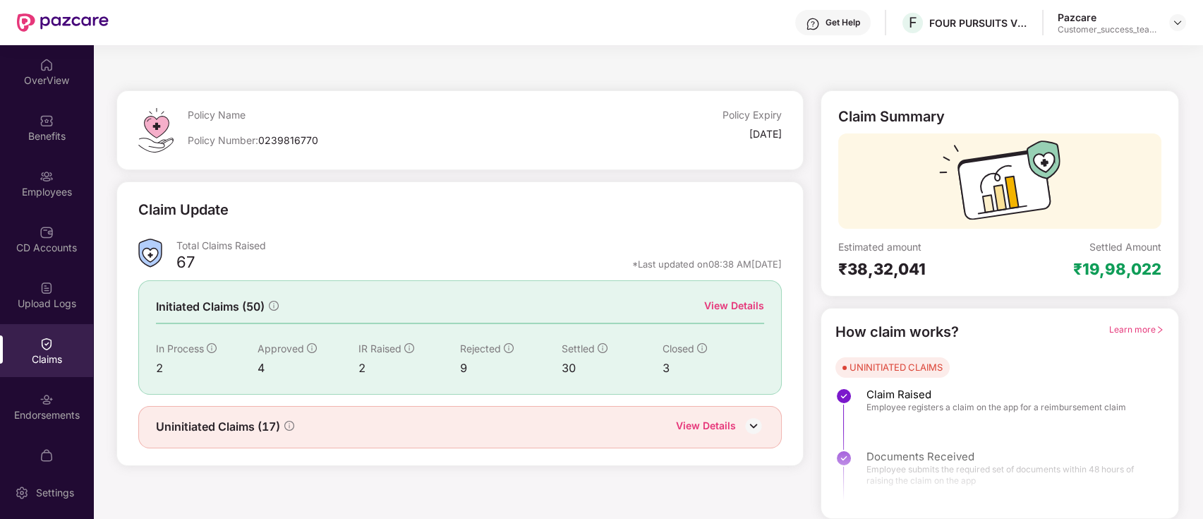
click at [687, 347] on span "Closed" at bounding box center [679, 348] width 32 height 12
click at [716, 426] on div "View Details" at bounding box center [706, 427] width 60 height 18
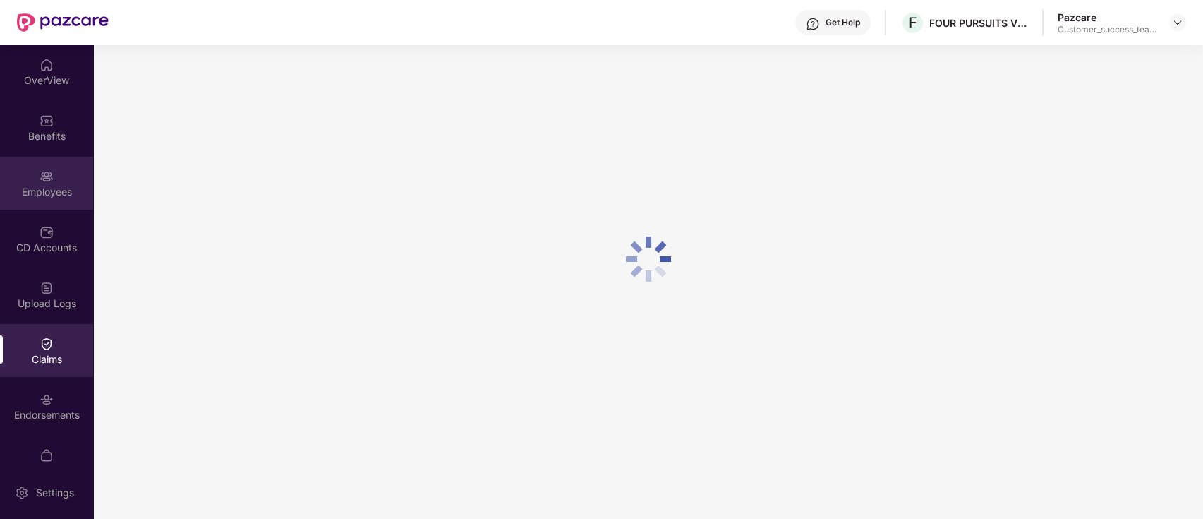
click at [49, 169] on img at bounding box center [47, 176] width 14 height 14
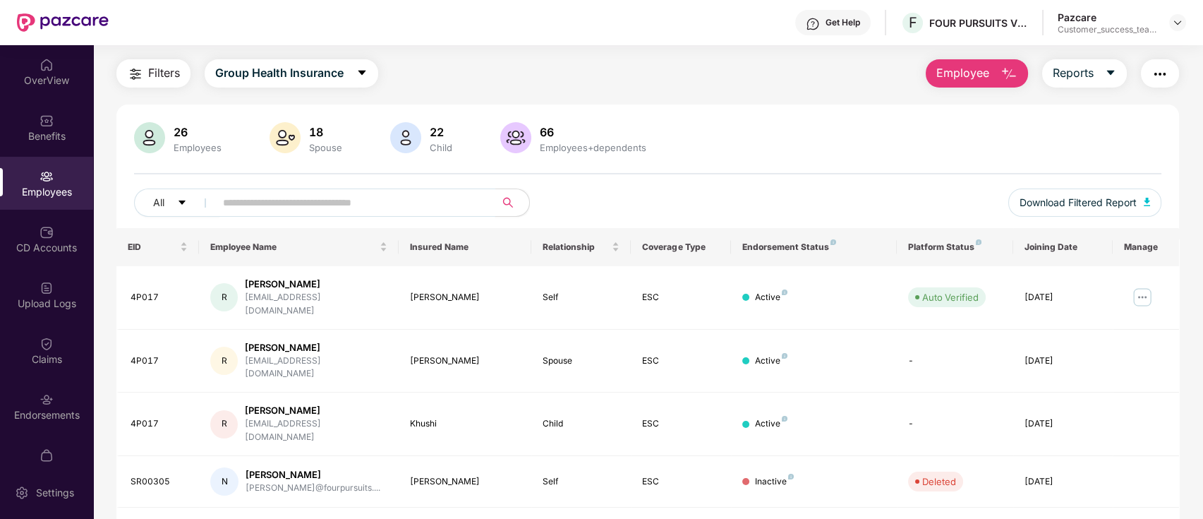
click at [356, 200] on input "text" at bounding box center [349, 202] width 253 height 21
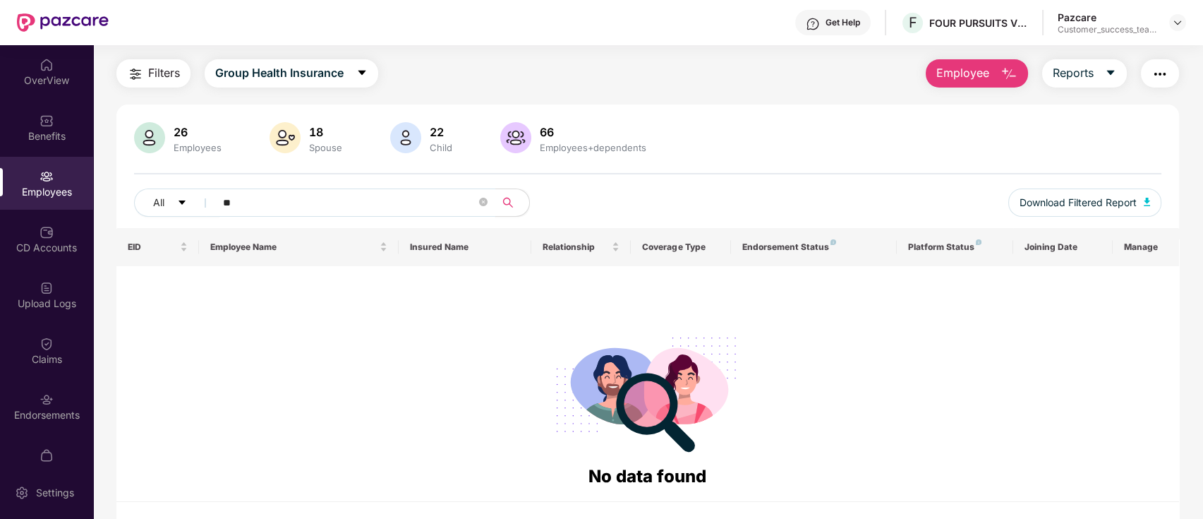
type input "*"
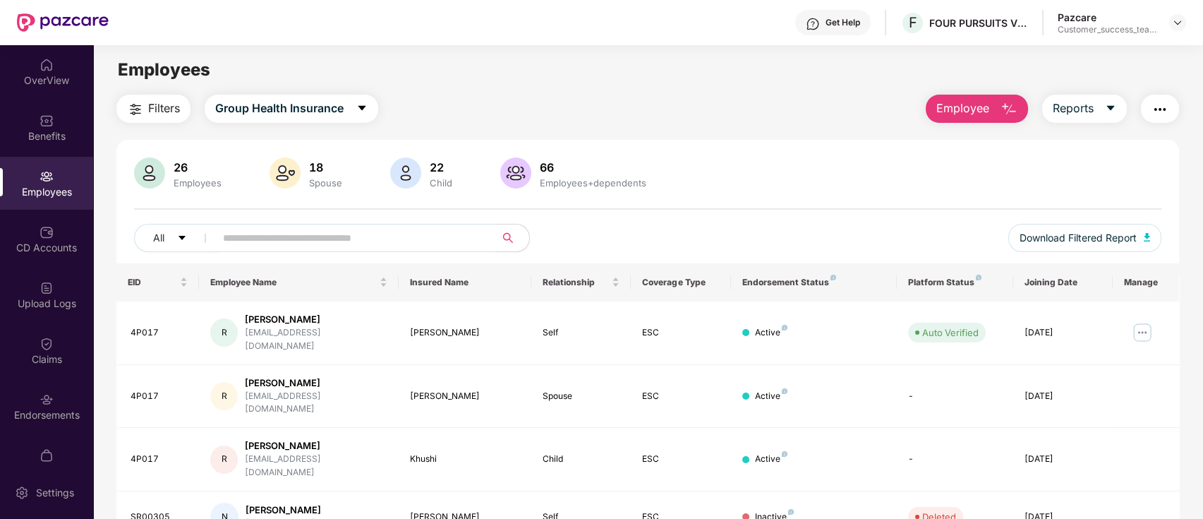
click at [135, 111] on img "button" at bounding box center [135, 109] width 17 height 17
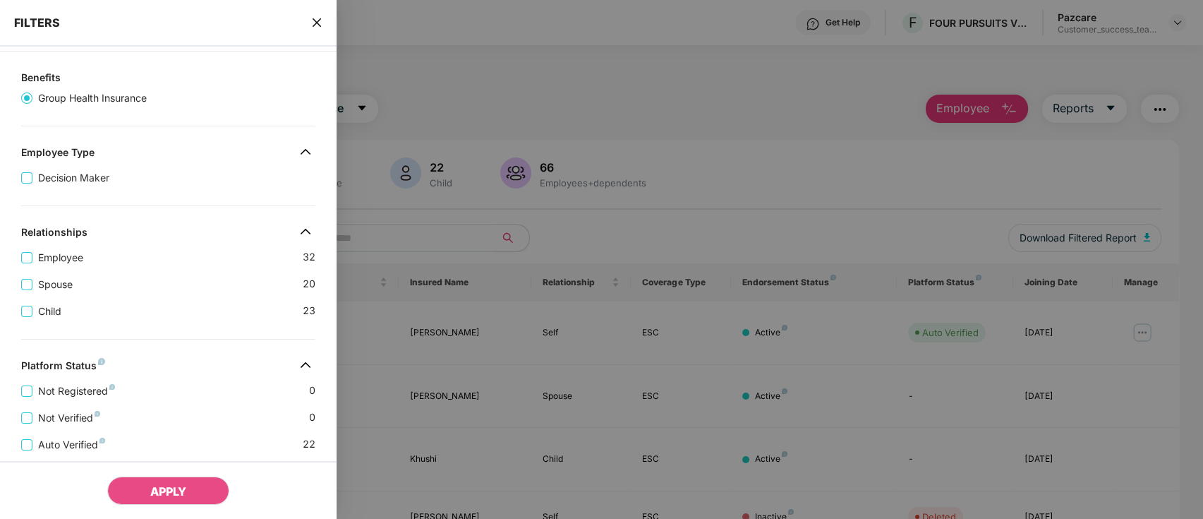
scroll to position [188, 0]
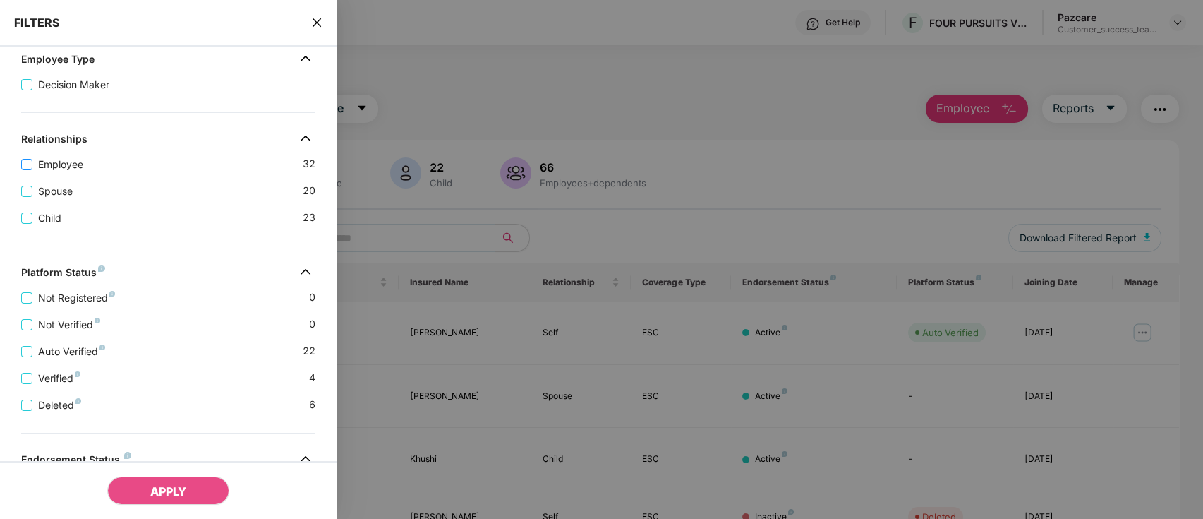
click at [66, 168] on span "Employee" at bounding box center [60, 165] width 56 height 16
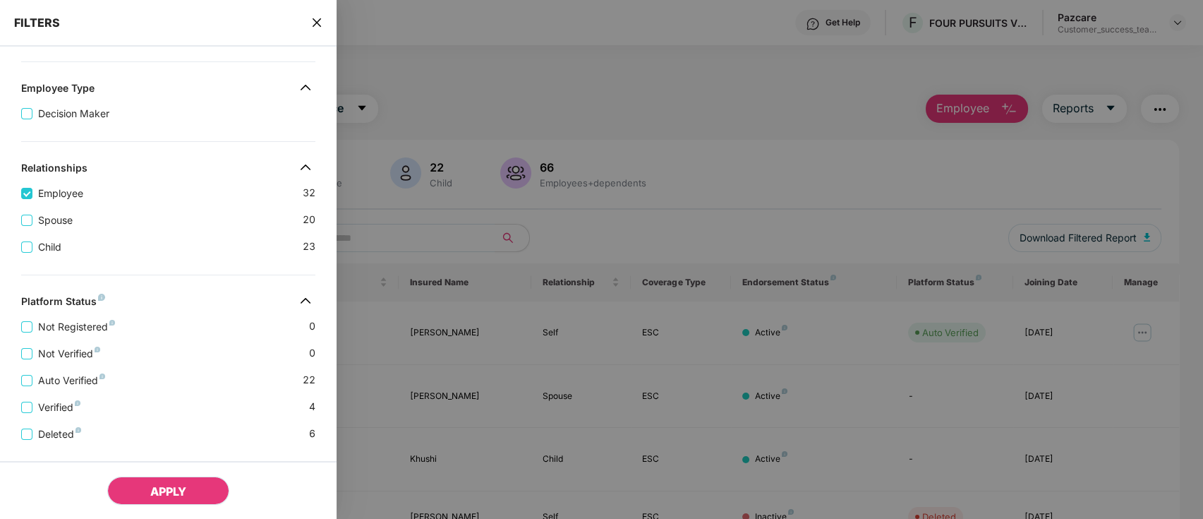
click at [183, 488] on span "APPLY" at bounding box center [168, 491] width 36 height 14
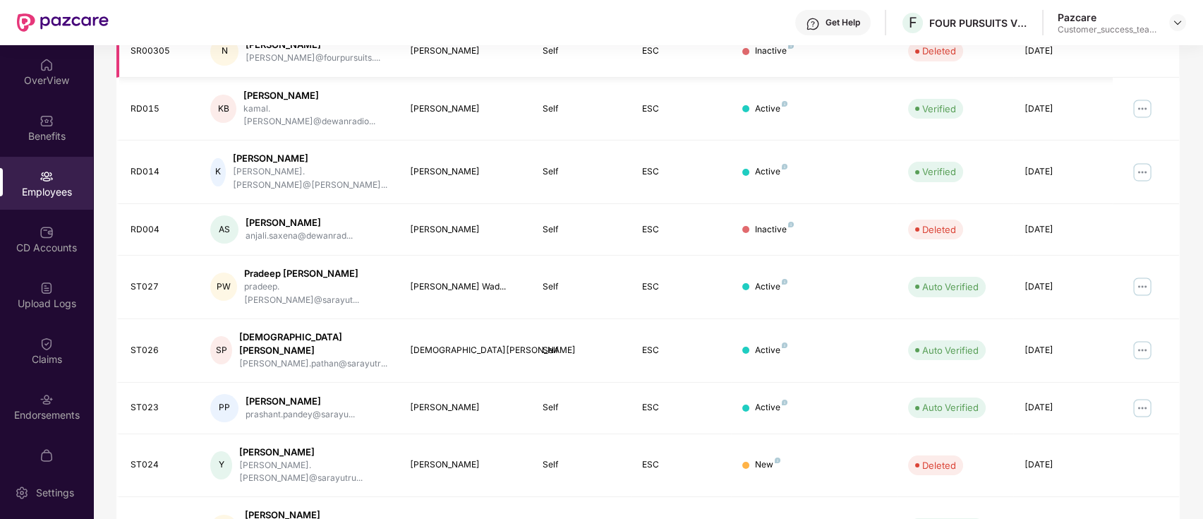
scroll to position [347, 0]
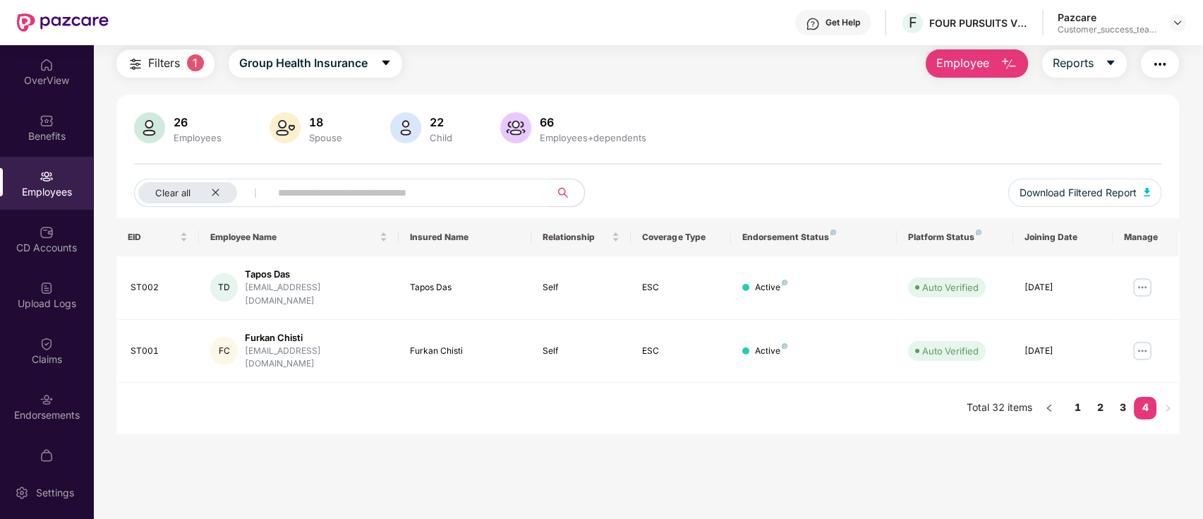
scroll to position [45, 0]
click at [1123, 397] on link "3" at bounding box center [1122, 407] width 23 height 21
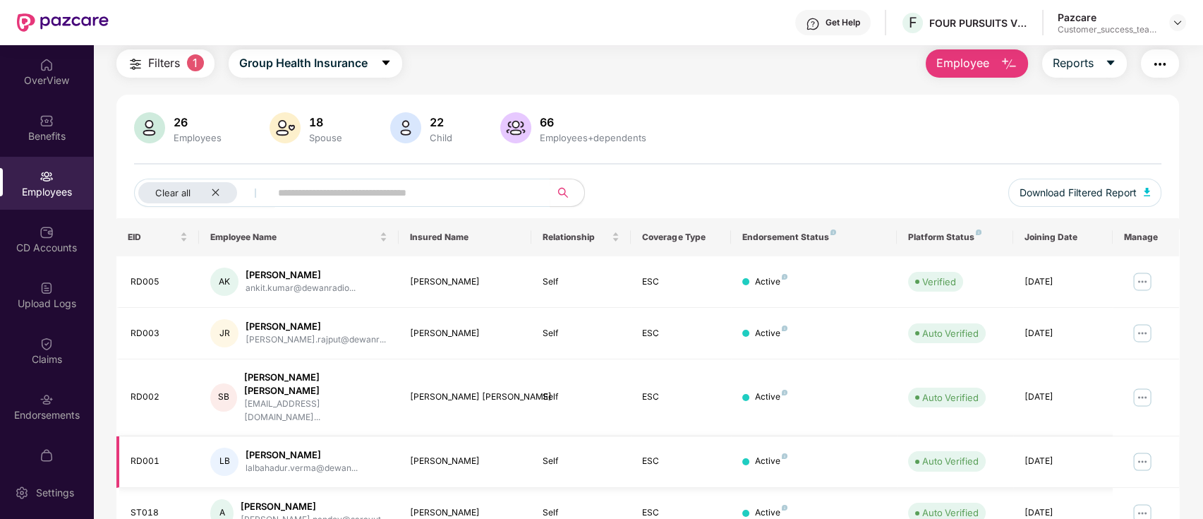
click at [1142, 450] on img at bounding box center [1142, 461] width 23 height 23
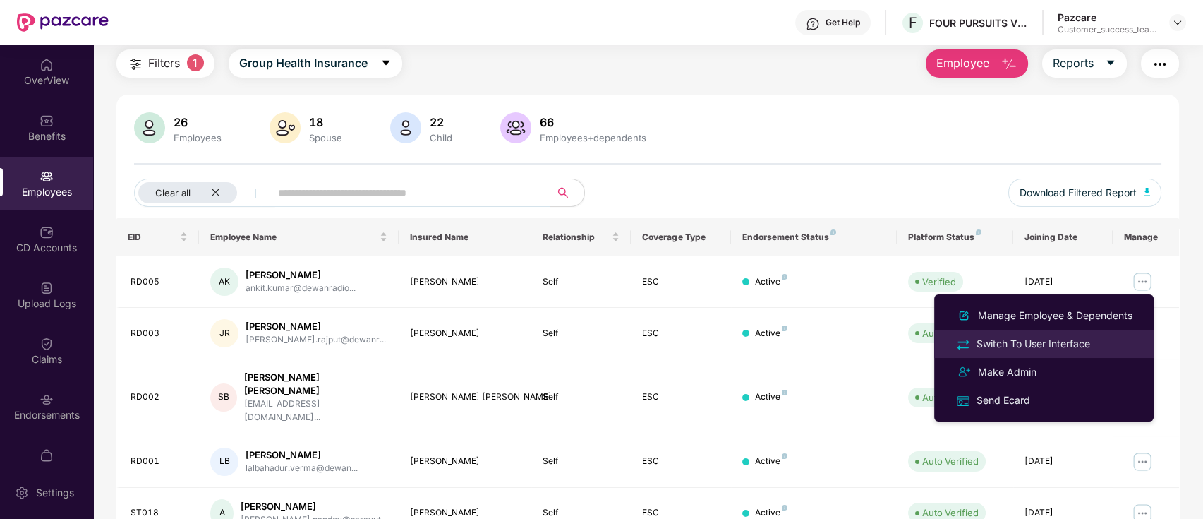
click at [1072, 346] on div "Switch To User Interface" at bounding box center [1033, 344] width 119 height 16
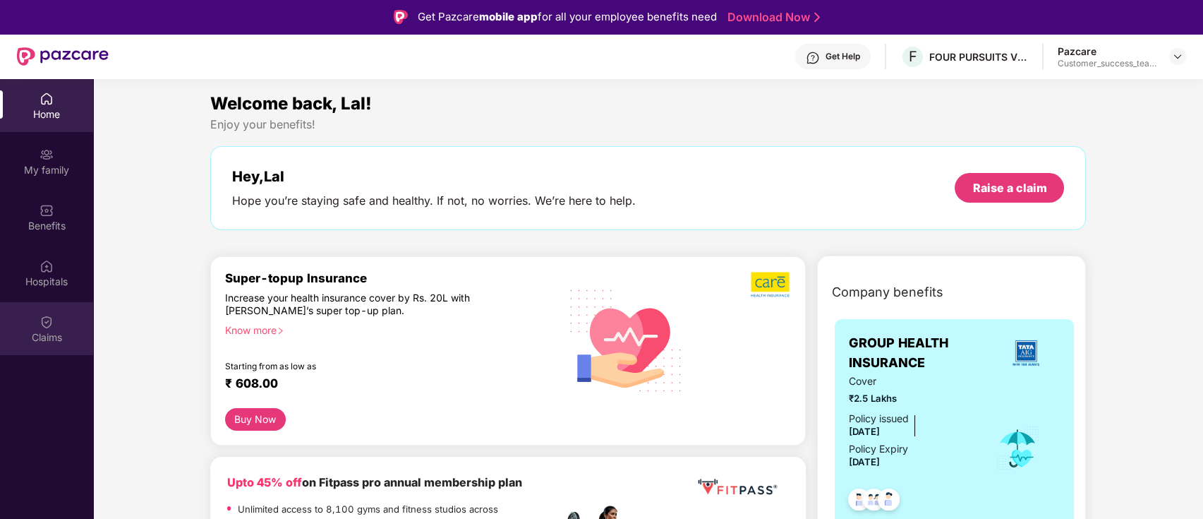
click at [52, 331] on div "Claims" at bounding box center [46, 337] width 93 height 14
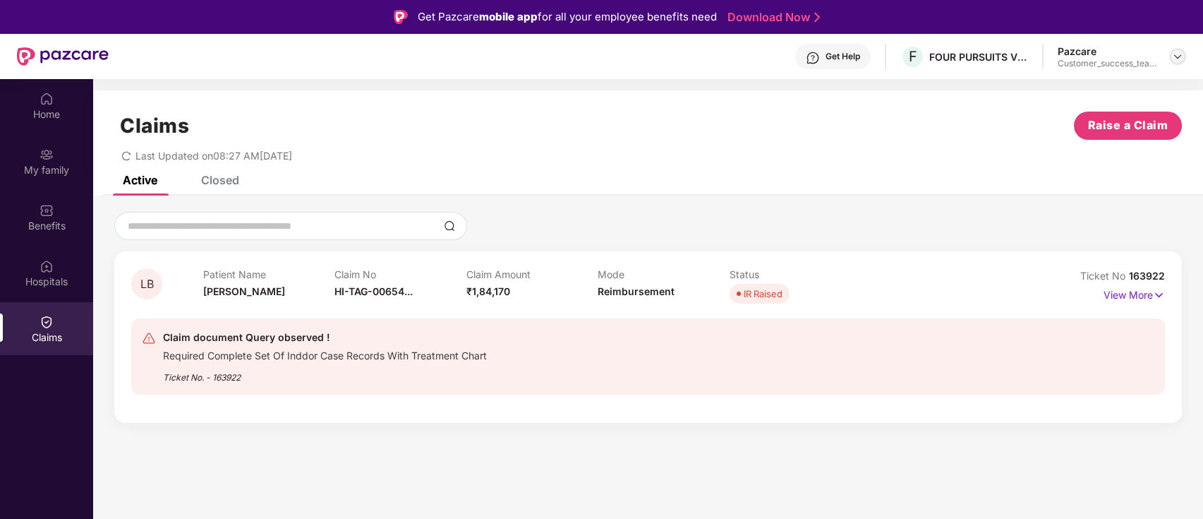
click at [1175, 57] on img at bounding box center [1177, 56] width 11 height 11
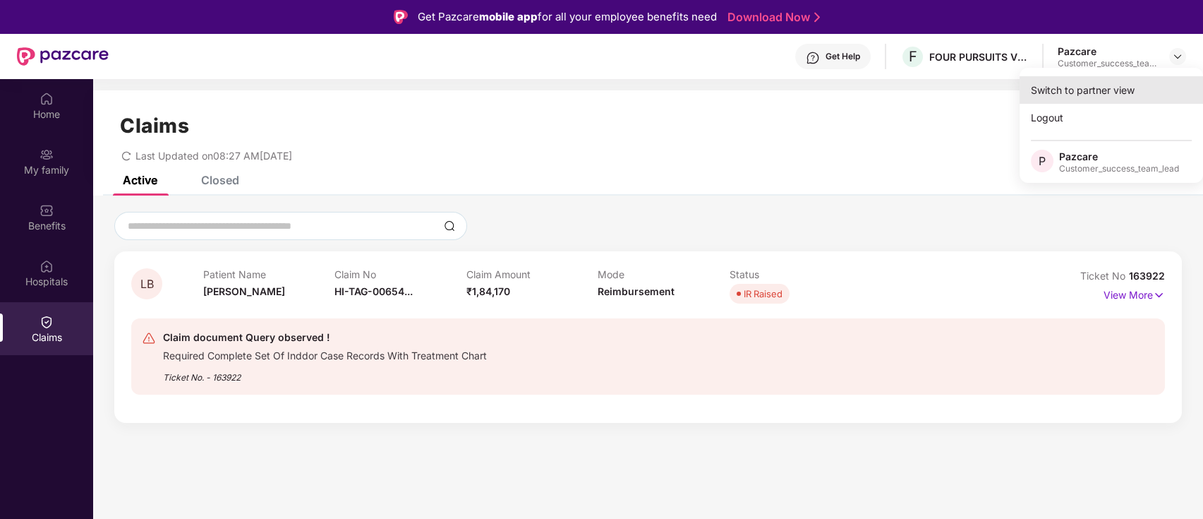
click at [1120, 90] on div "Switch to partner view" at bounding box center [1111, 90] width 183 height 28
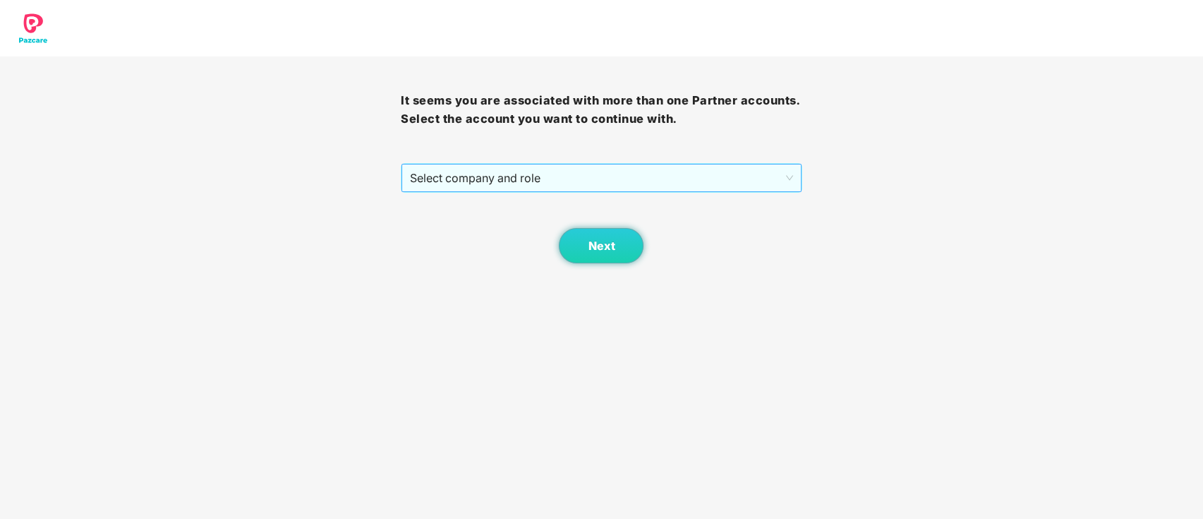
click at [485, 175] on span "Select company and role" at bounding box center [601, 177] width 382 height 27
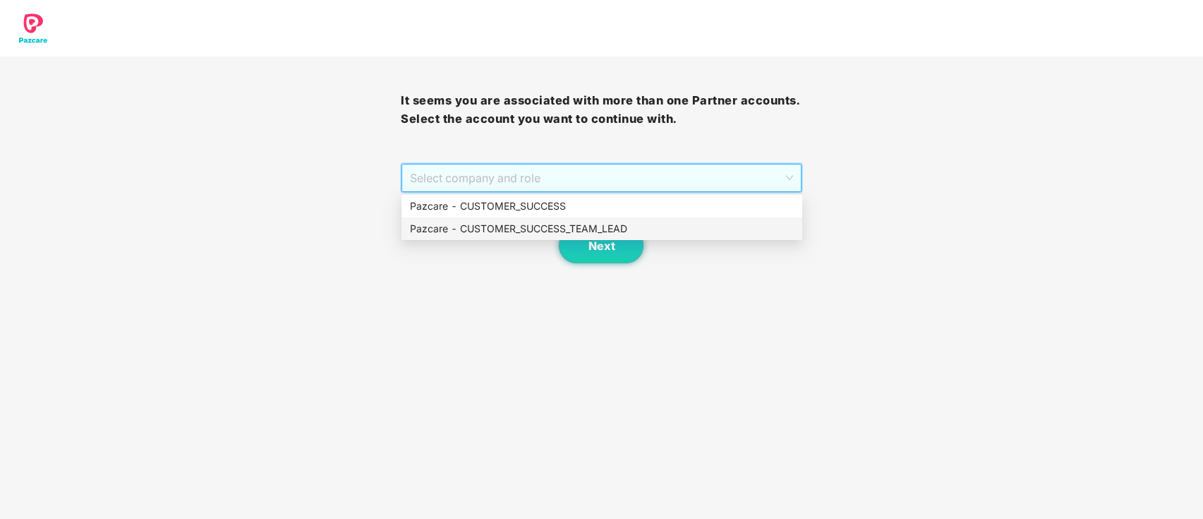
click at [488, 229] on div "Pazcare - CUSTOMER_SUCCESS_TEAM_LEAD" at bounding box center [602, 229] width 384 height 16
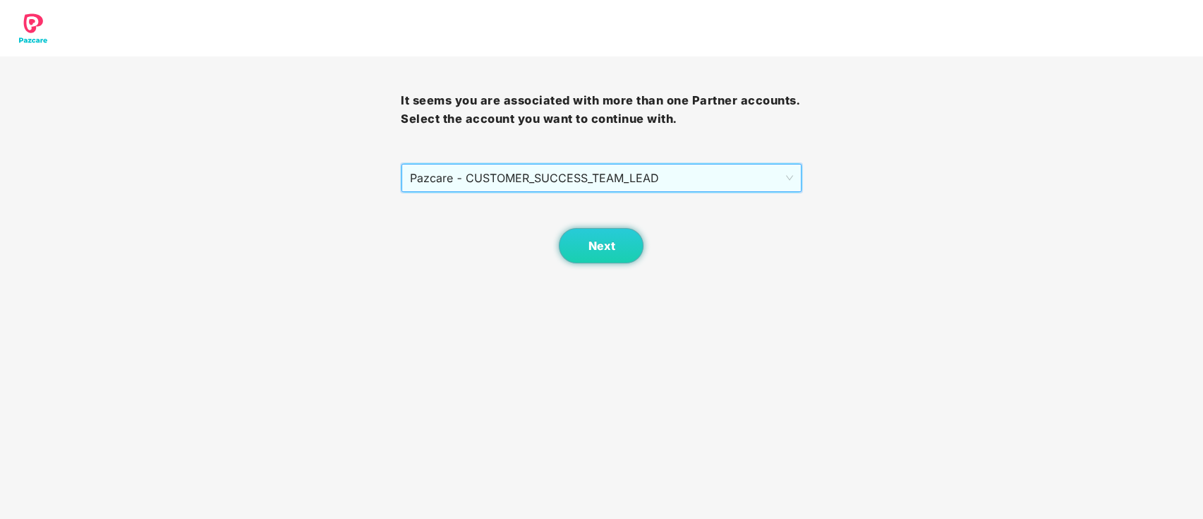
click at [509, 179] on span "Pazcare - CUSTOMER_SUCCESS_TEAM_LEAD" at bounding box center [601, 177] width 382 height 27
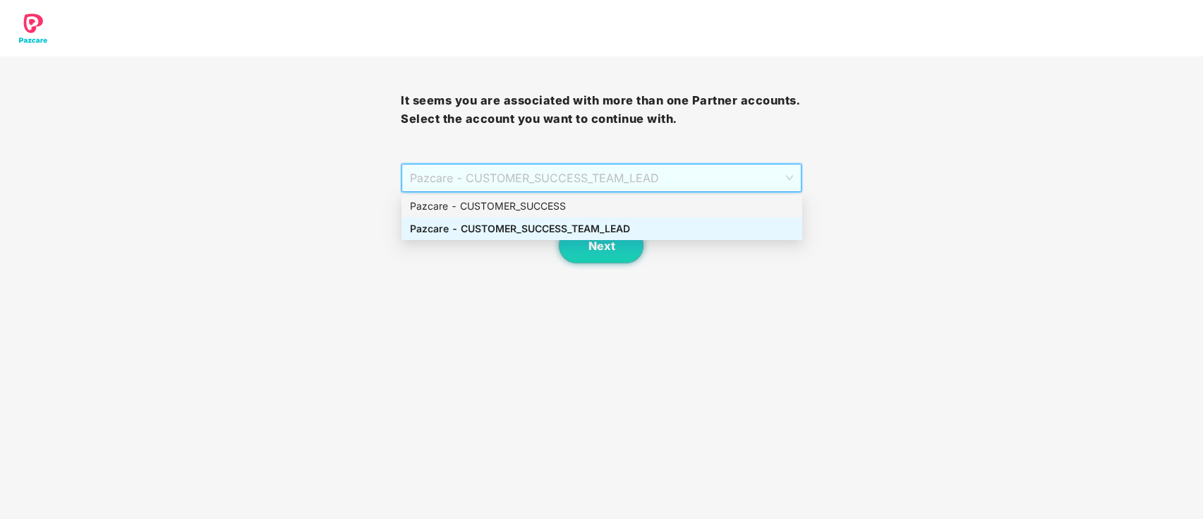
click at [510, 207] on div "Pazcare - CUSTOMER_SUCCESS" at bounding box center [602, 206] width 384 height 16
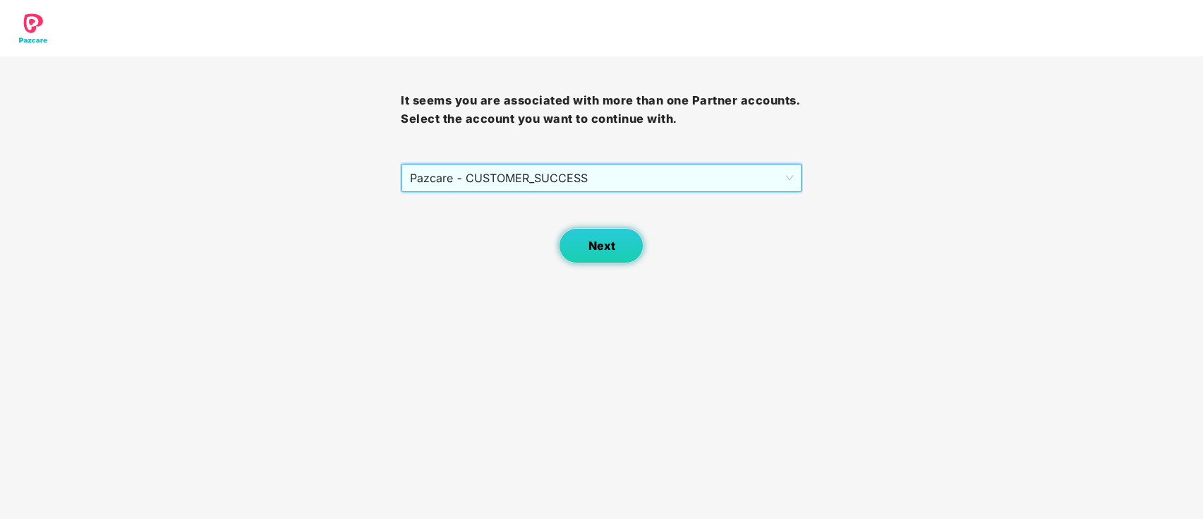
click at [604, 238] on button "Next" at bounding box center [601, 245] width 85 height 35
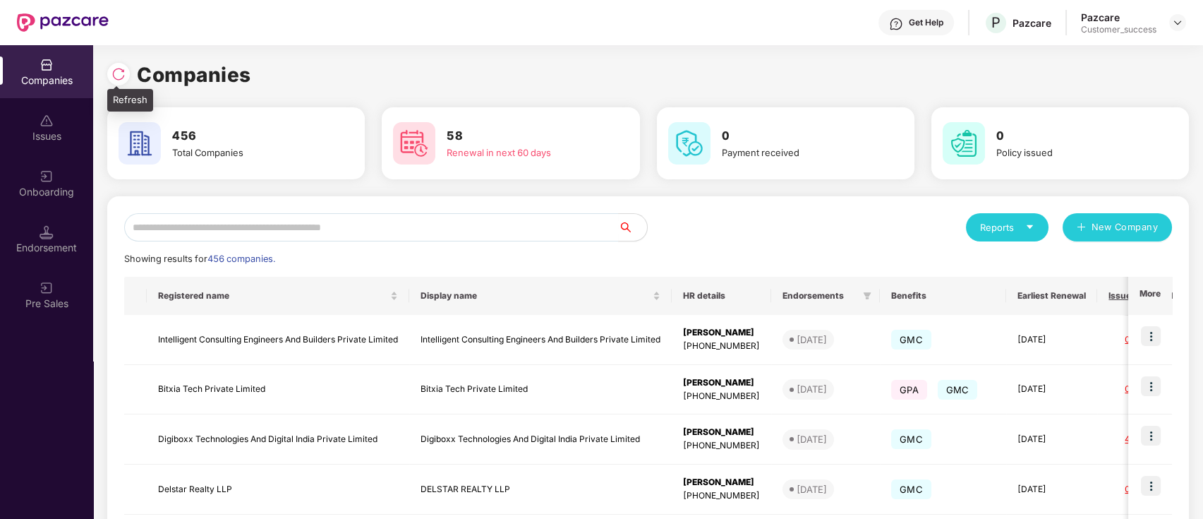
click at [114, 71] on img at bounding box center [118, 74] width 14 height 14
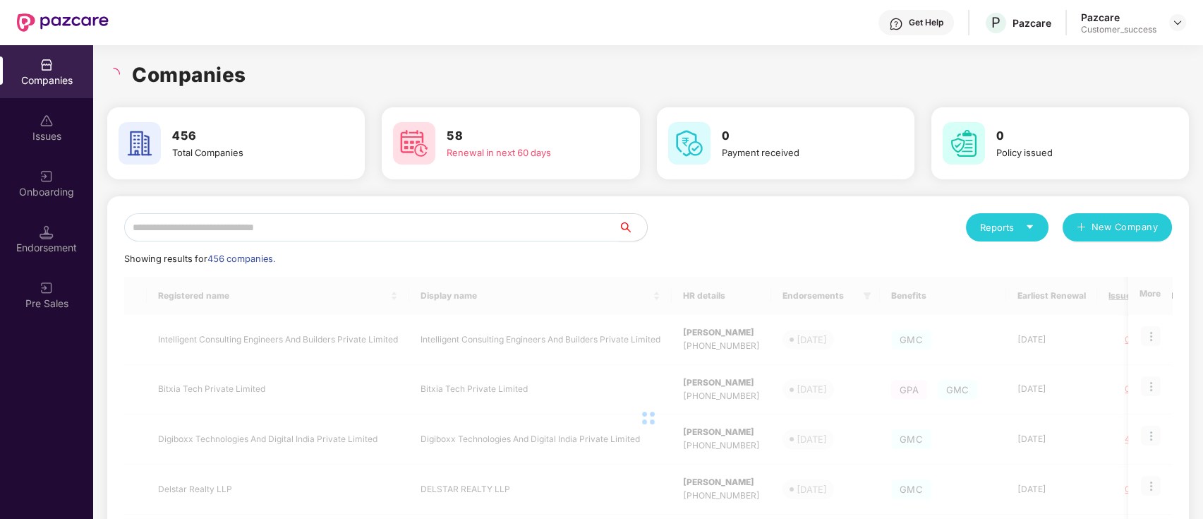
click at [401, 226] on input "text" at bounding box center [371, 227] width 495 height 28
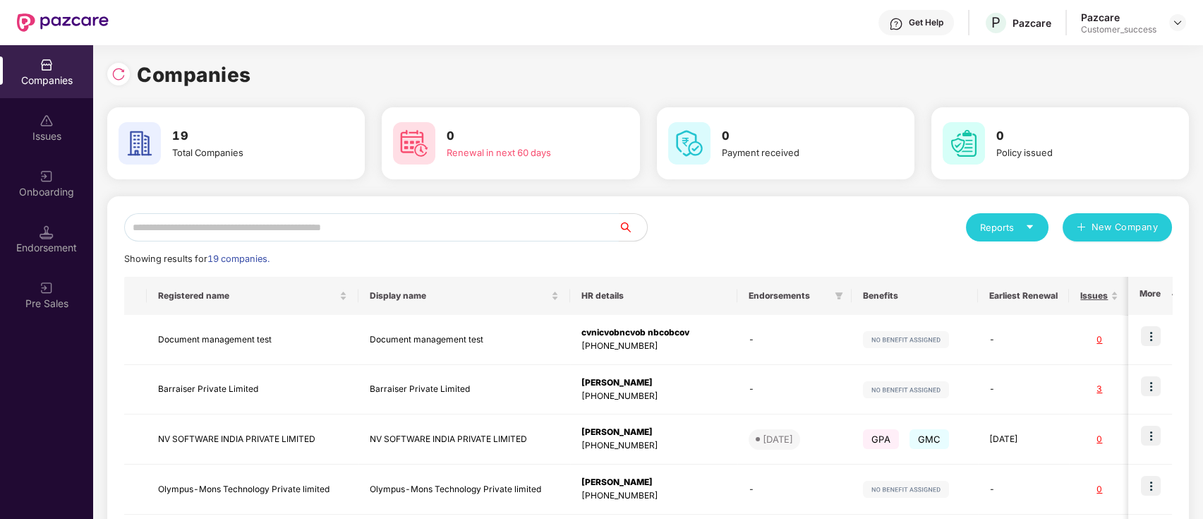
click at [401, 226] on input "text" at bounding box center [371, 227] width 495 height 28
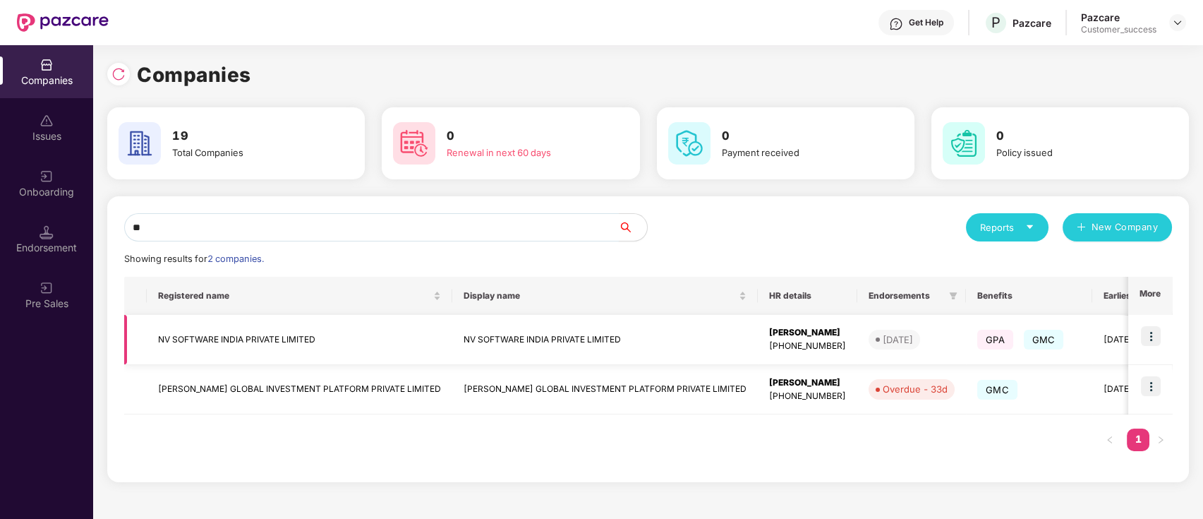
type input "**"
click at [1152, 331] on img at bounding box center [1151, 336] width 20 height 20
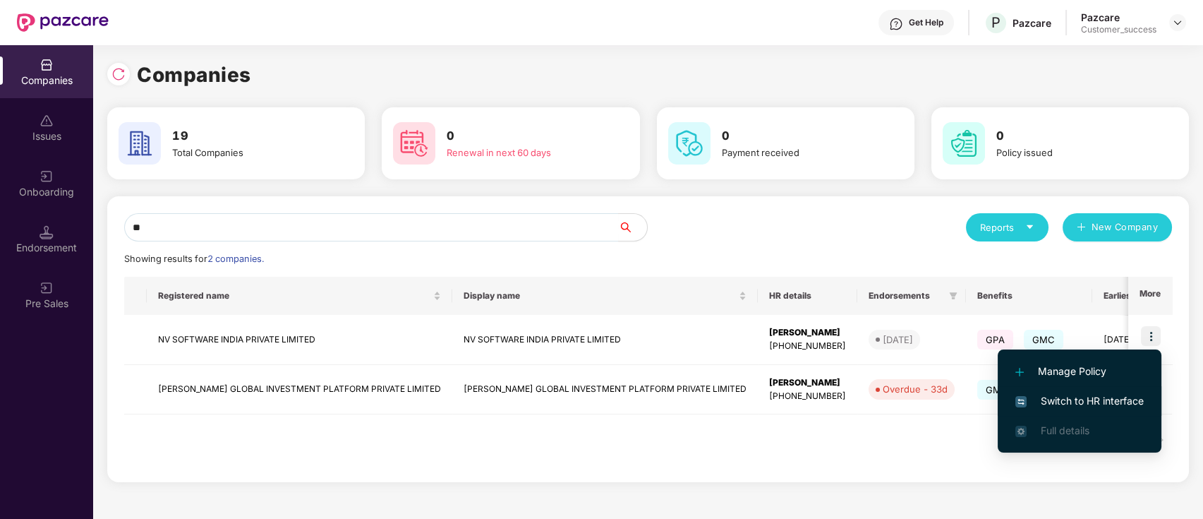
click at [1111, 397] on span "Switch to HR interface" at bounding box center [1079, 401] width 128 height 16
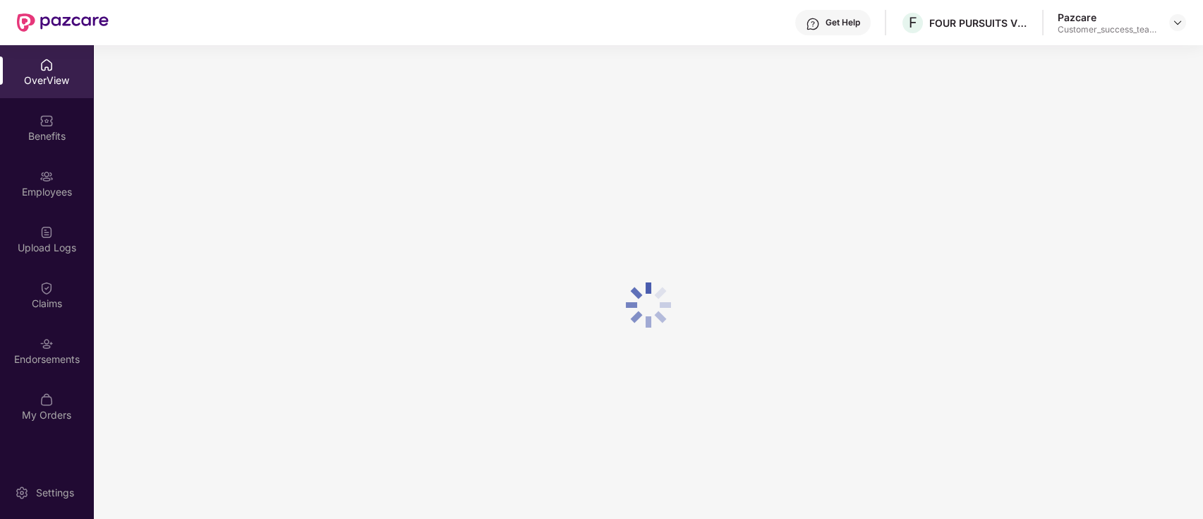
click at [45, 191] on div "Employees" at bounding box center [46, 192] width 93 height 14
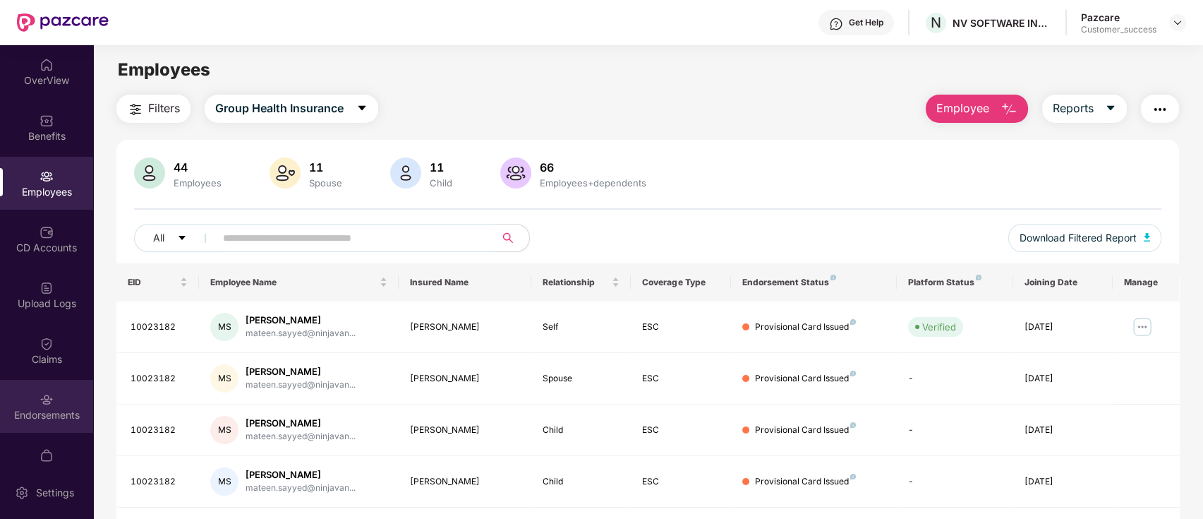
click at [60, 393] on div "Endorsements" at bounding box center [46, 406] width 93 height 53
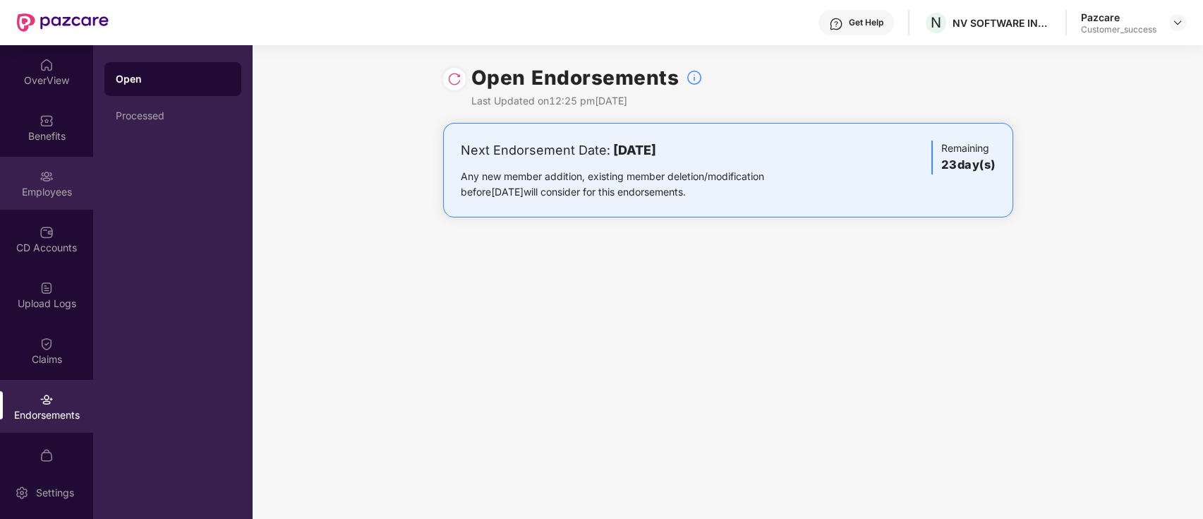
click at [61, 178] on div "Employees" at bounding box center [46, 183] width 93 height 53
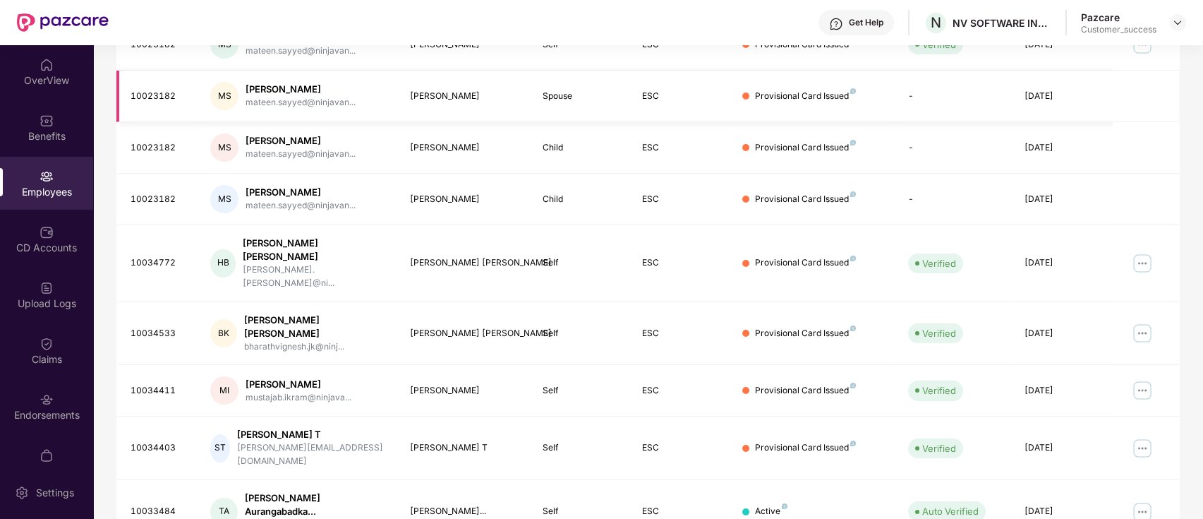
scroll to position [188, 0]
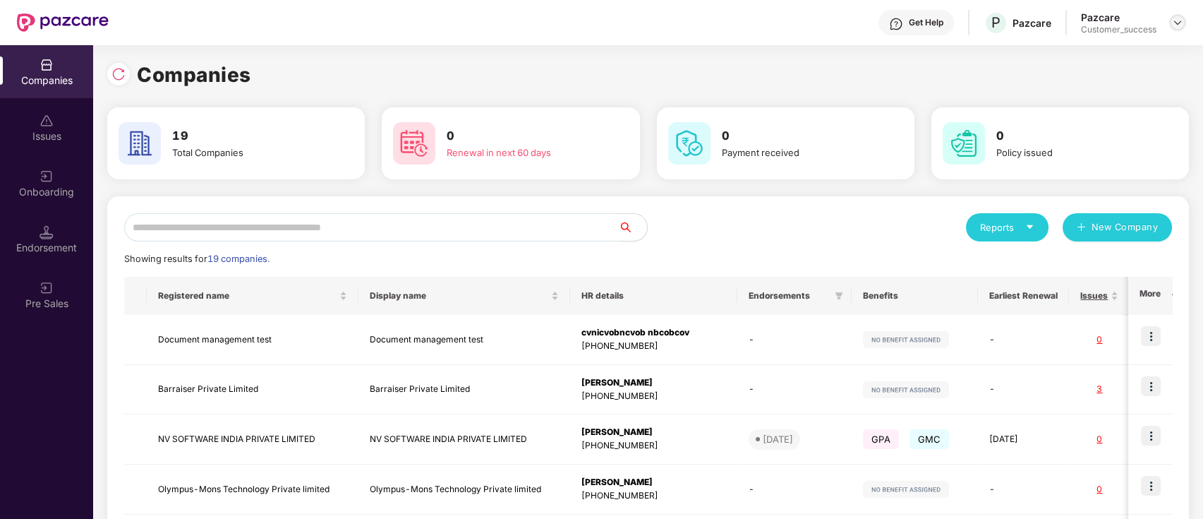
click at [1185, 24] on div at bounding box center [1177, 22] width 17 height 17
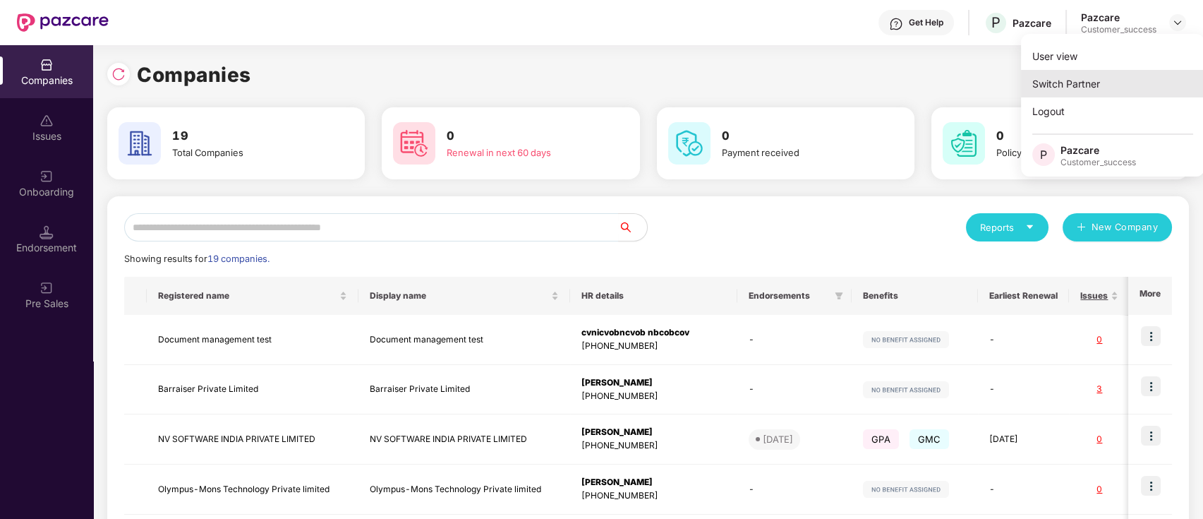
click at [1137, 89] on div "Switch Partner" at bounding box center [1112, 84] width 183 height 28
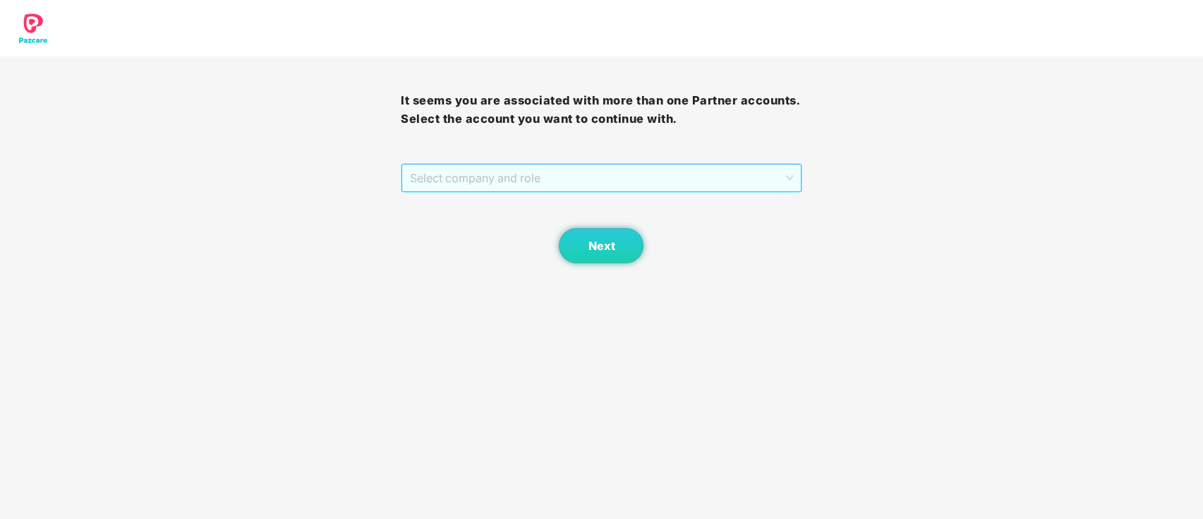
click at [626, 179] on span "Select company and role" at bounding box center [601, 177] width 382 height 27
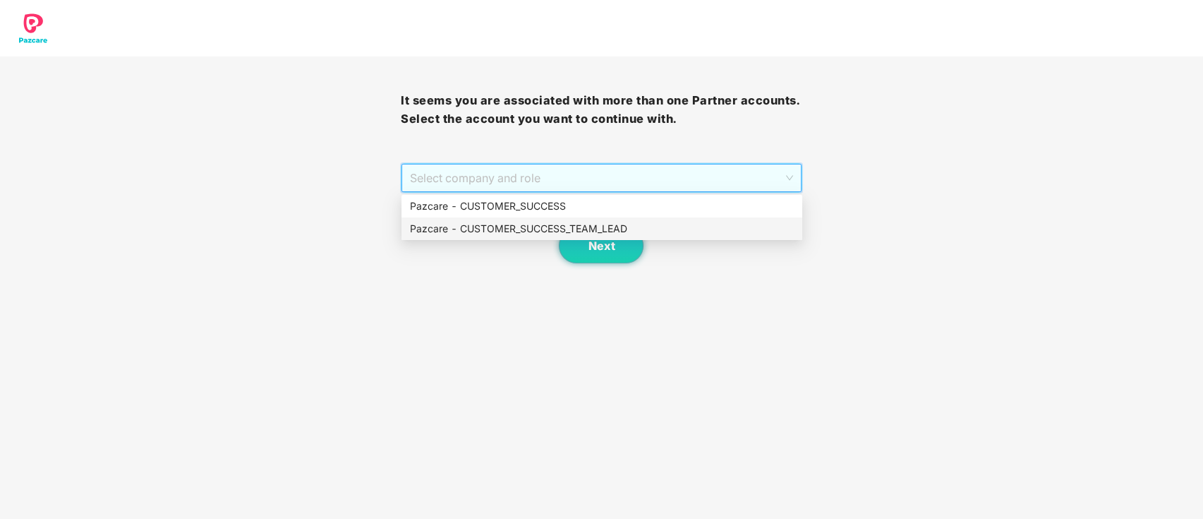
click at [600, 237] on div "Pazcare - CUSTOMER_SUCCESS_TEAM_LEAD" at bounding box center [601, 228] width 401 height 23
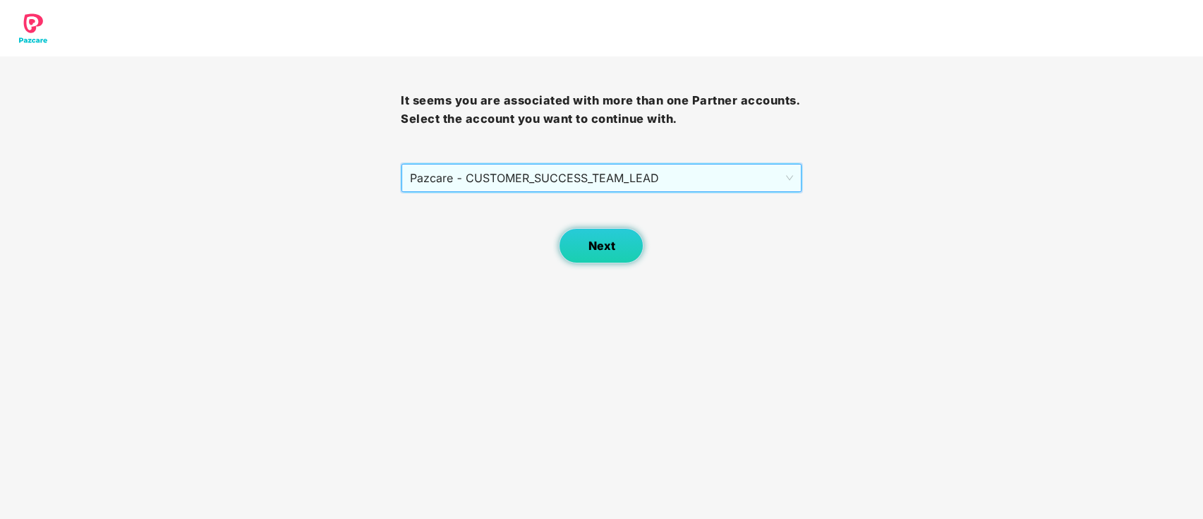
click at [600, 231] on button "Next" at bounding box center [601, 245] width 85 height 35
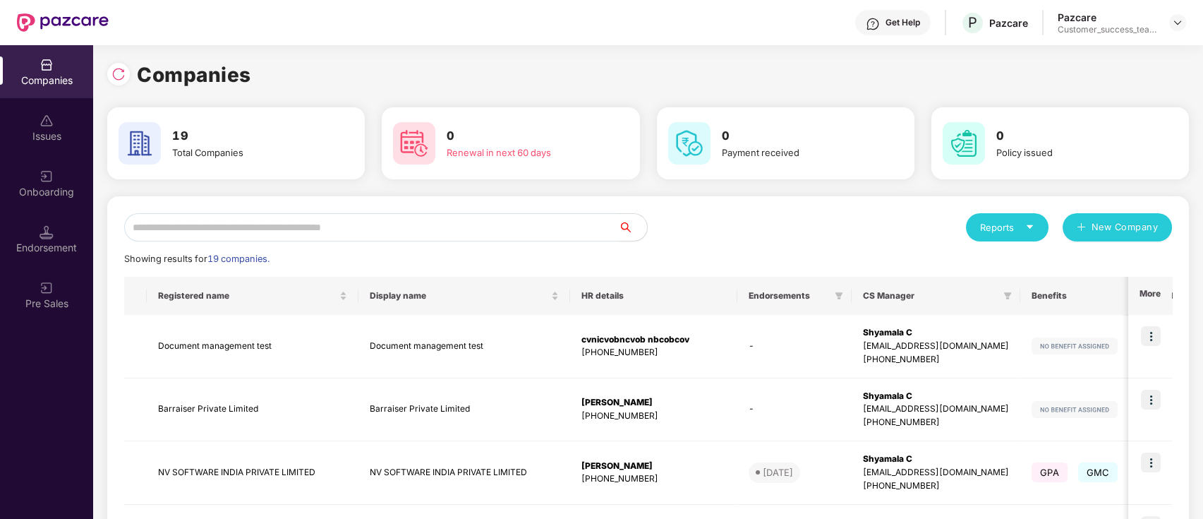
click at [464, 221] on input "text" at bounding box center [371, 227] width 495 height 28
click at [112, 83] on div at bounding box center [118, 74] width 23 height 23
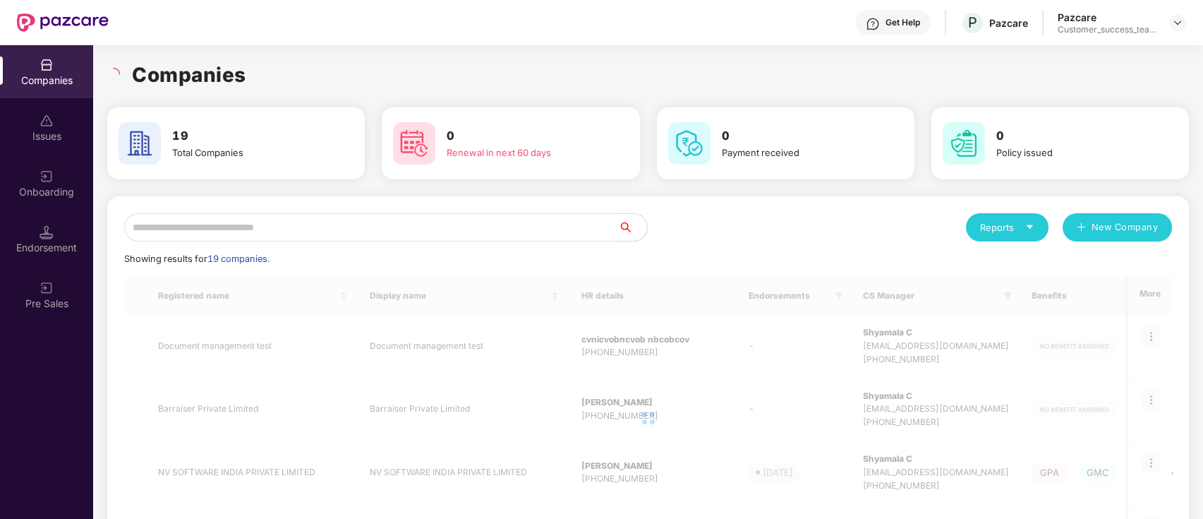
click at [258, 222] on input "text" at bounding box center [371, 227] width 495 height 28
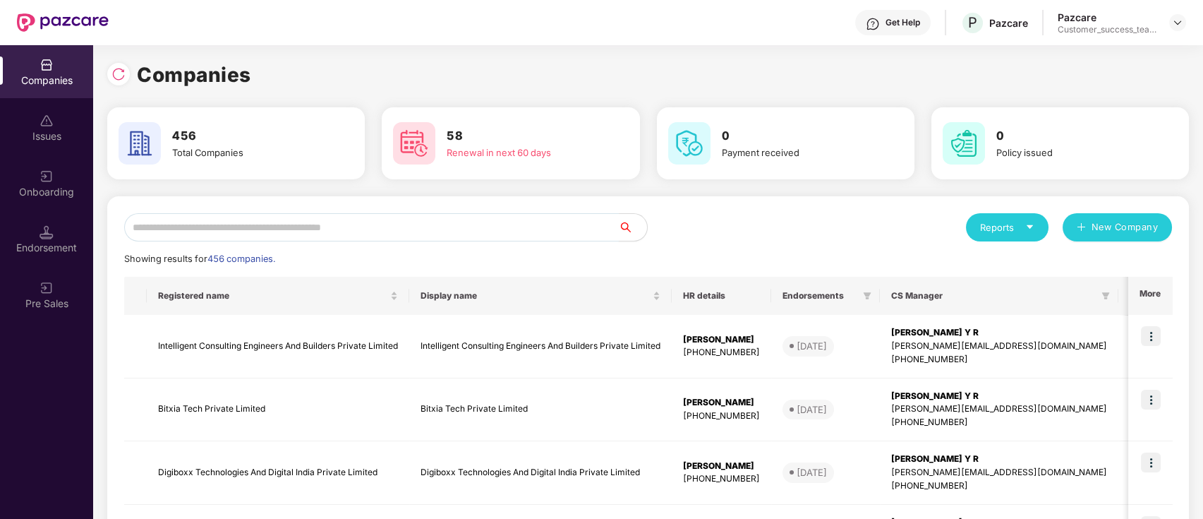
paste input "********"
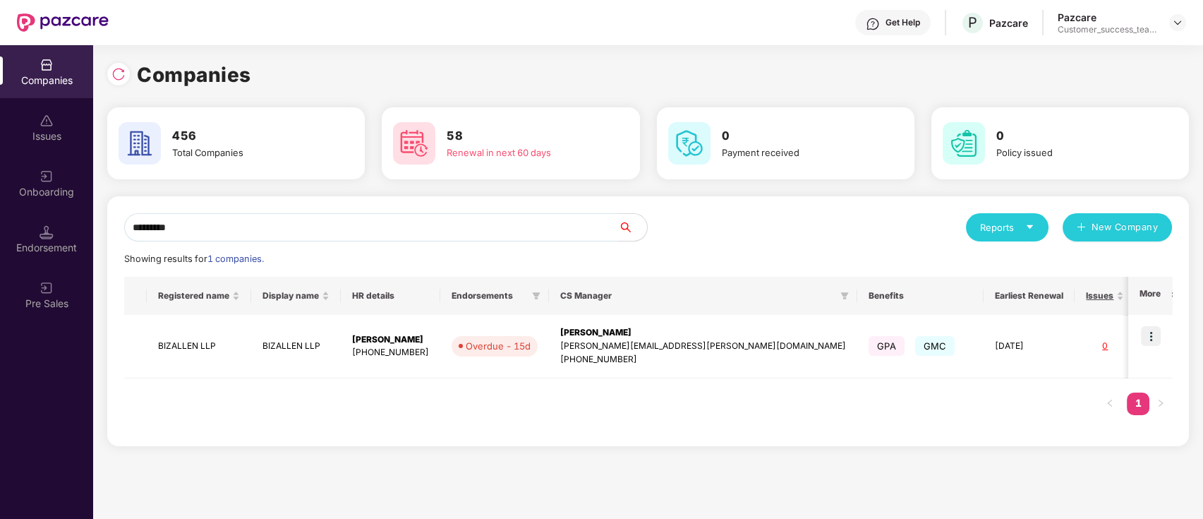
type input "********"
click at [1152, 340] on img at bounding box center [1151, 336] width 20 height 20
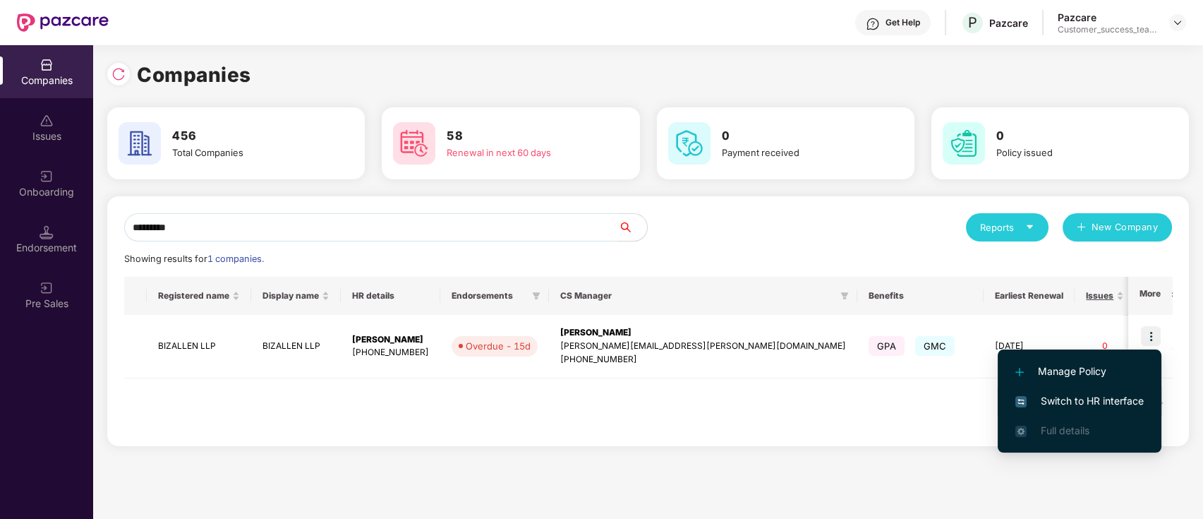
click at [1123, 404] on span "Switch to HR interface" at bounding box center [1079, 401] width 128 height 16
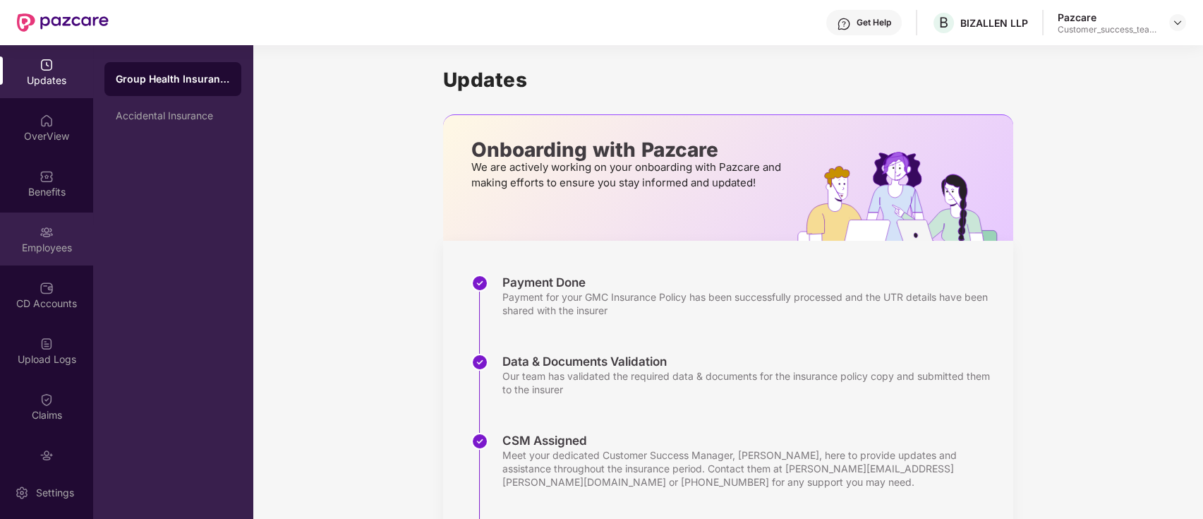
click at [43, 251] on div "Employees" at bounding box center [46, 248] width 93 height 14
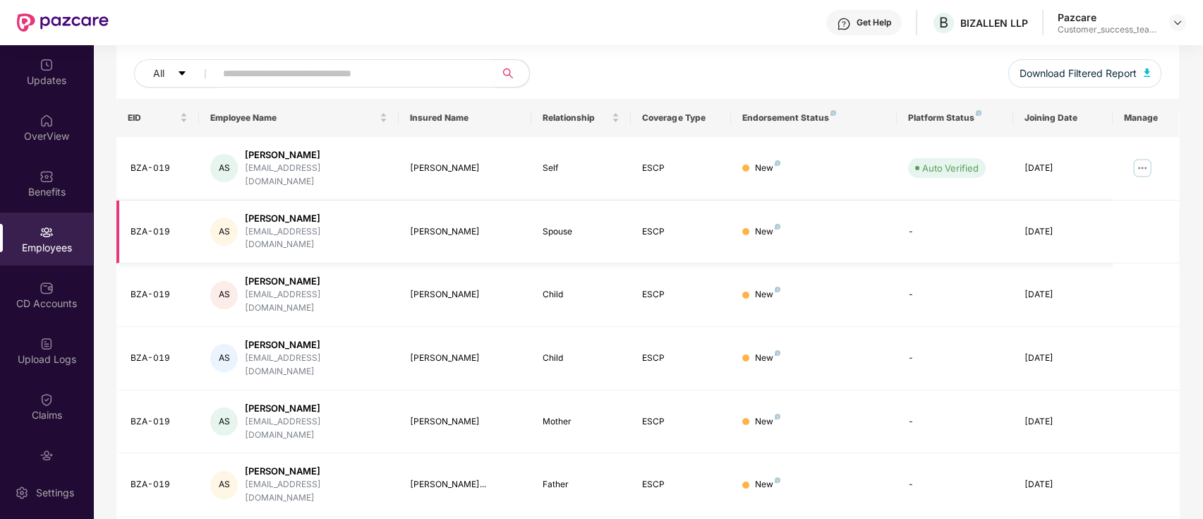
scroll to position [347, 0]
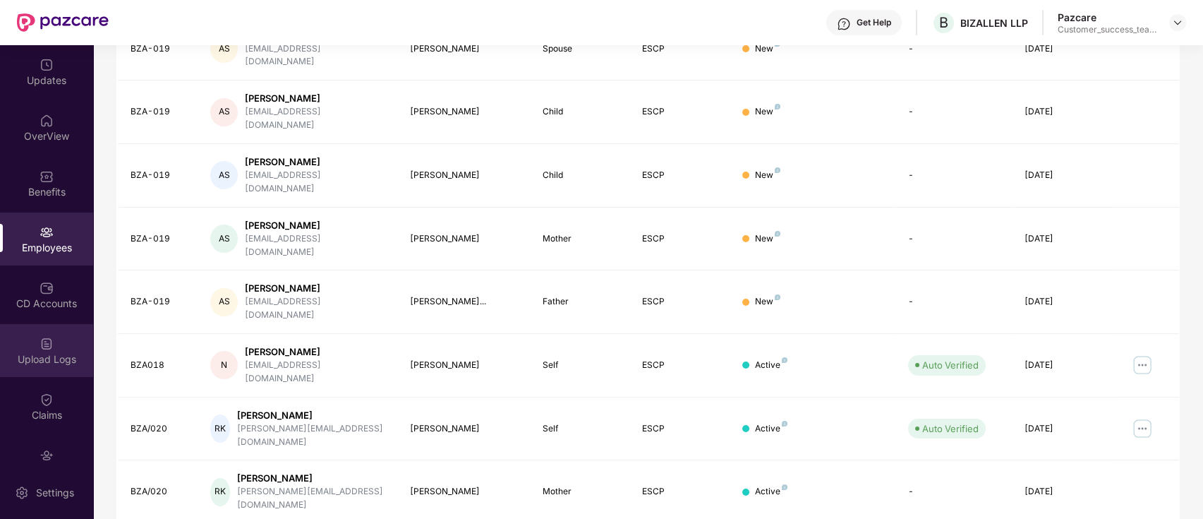
click at [45, 352] on div "Upload Logs" at bounding box center [46, 359] width 93 height 14
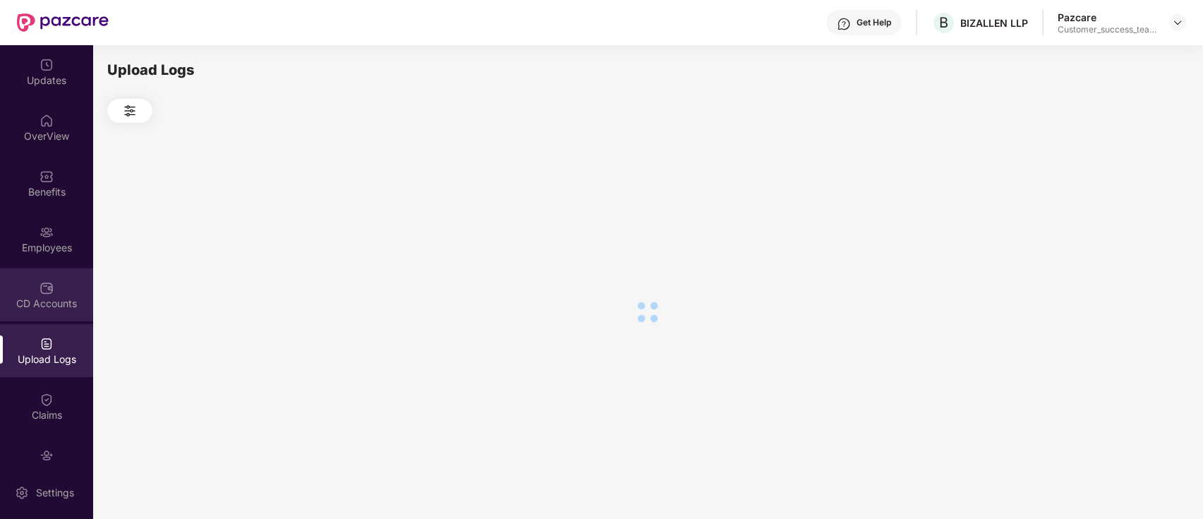
click at [46, 308] on div "CD Accounts" at bounding box center [46, 303] width 93 height 14
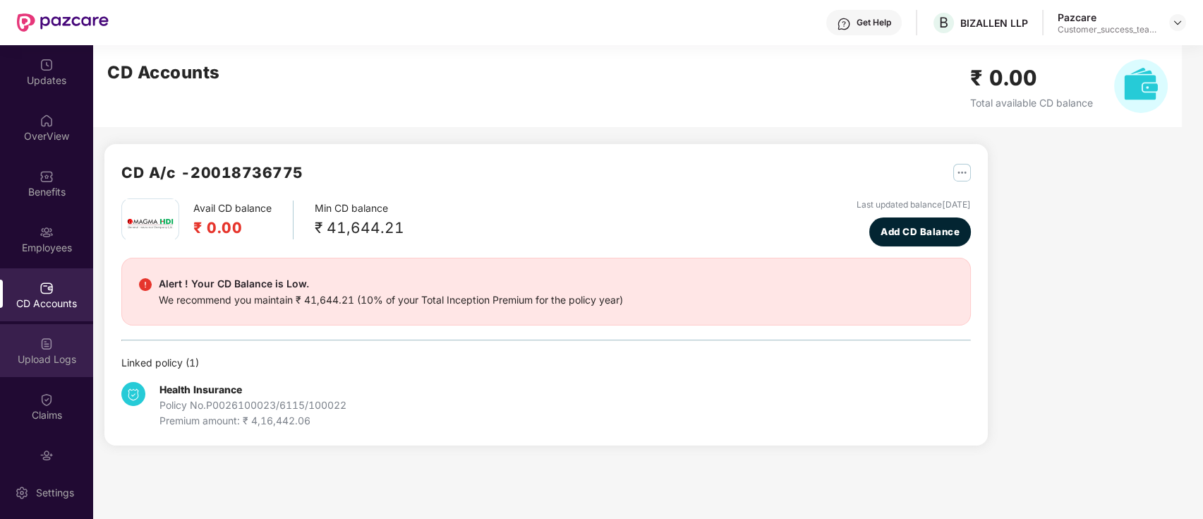
click at [47, 347] on img at bounding box center [47, 344] width 14 height 14
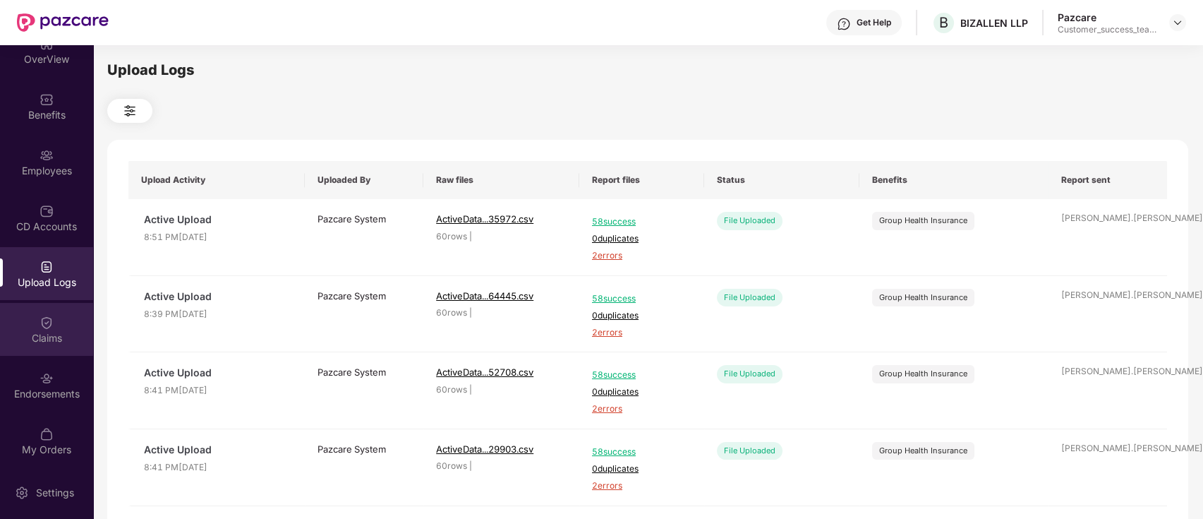
scroll to position [80, 0]
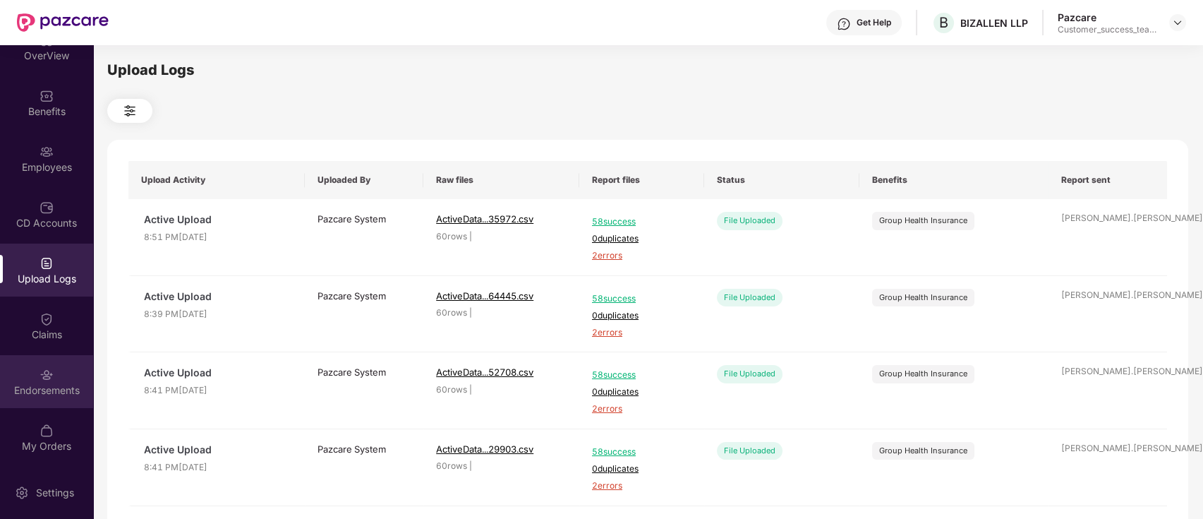
click at [47, 375] on img at bounding box center [47, 375] width 14 height 14
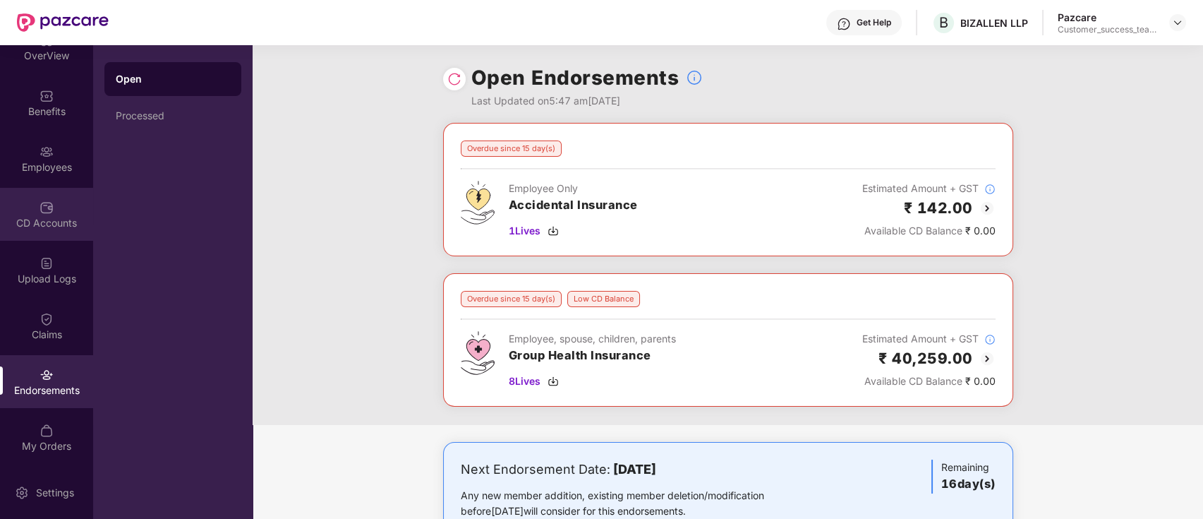
click at [18, 222] on div "CD Accounts" at bounding box center [46, 223] width 93 height 14
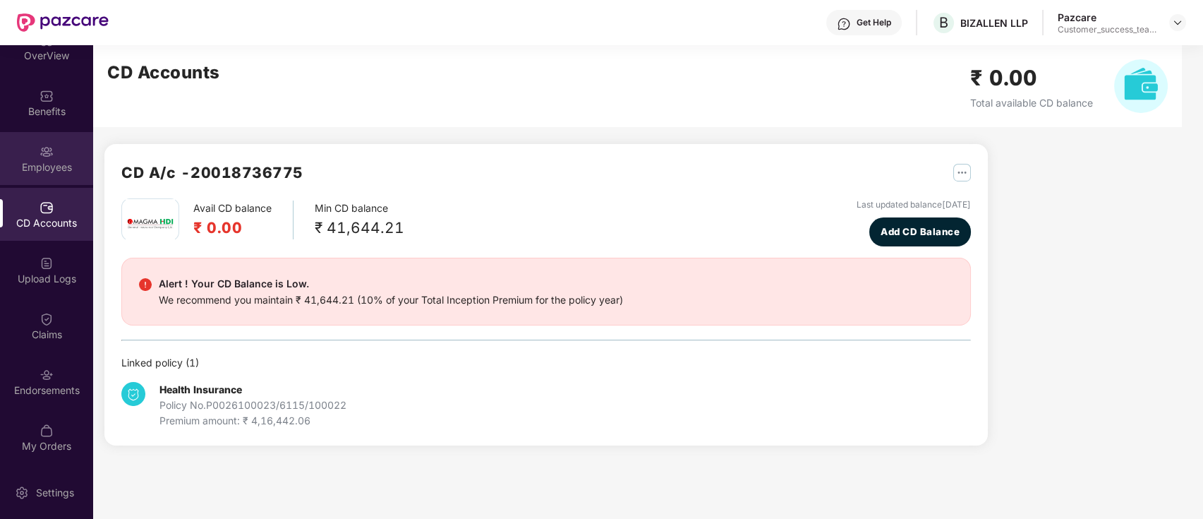
click at [56, 141] on div "Employees" at bounding box center [46, 158] width 93 height 53
